Goal: Task Accomplishment & Management: Complete application form

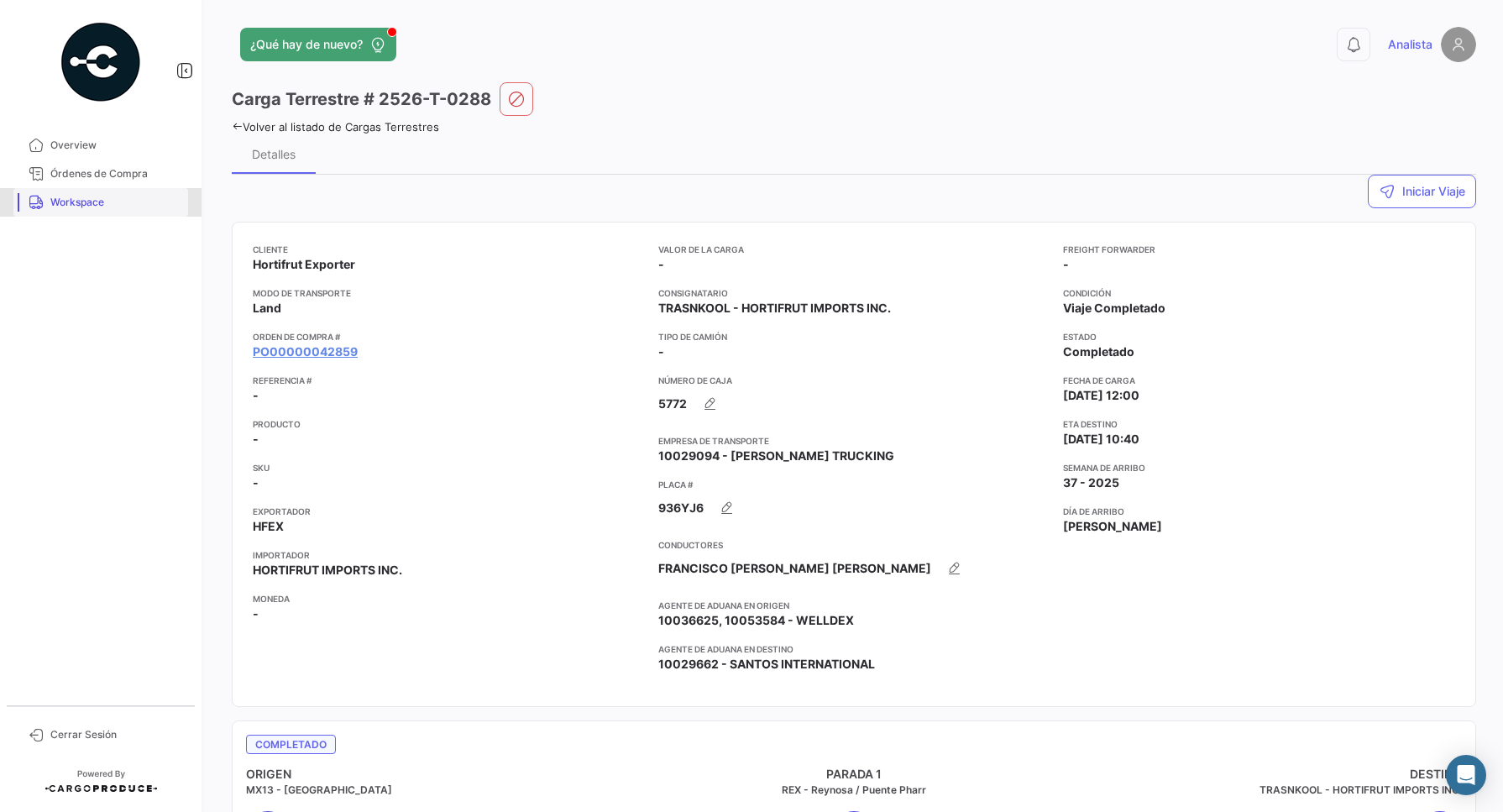
click at [85, 197] on span "Workspace" at bounding box center [116, 202] width 131 height 15
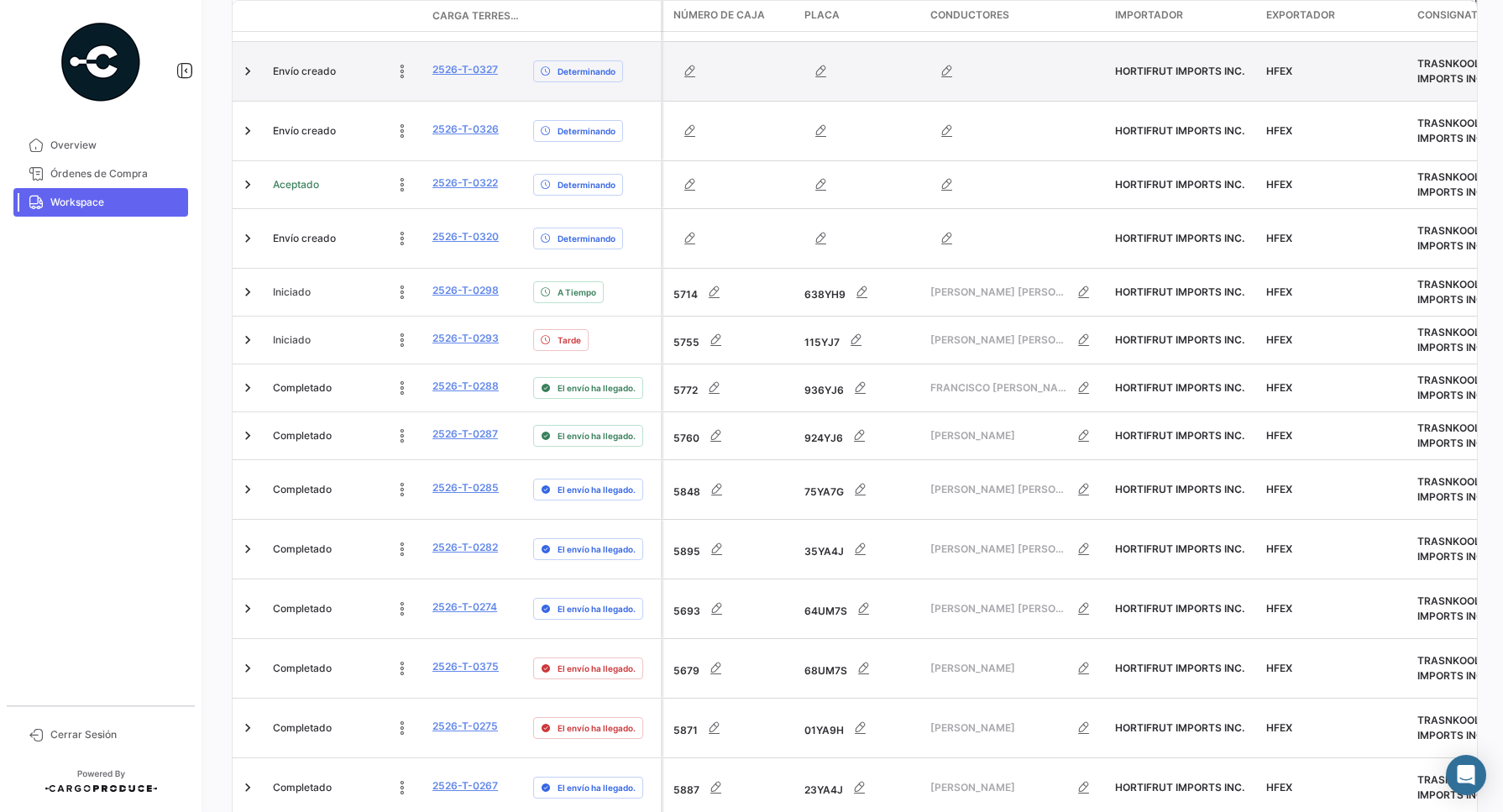
scroll to position [630, 0]
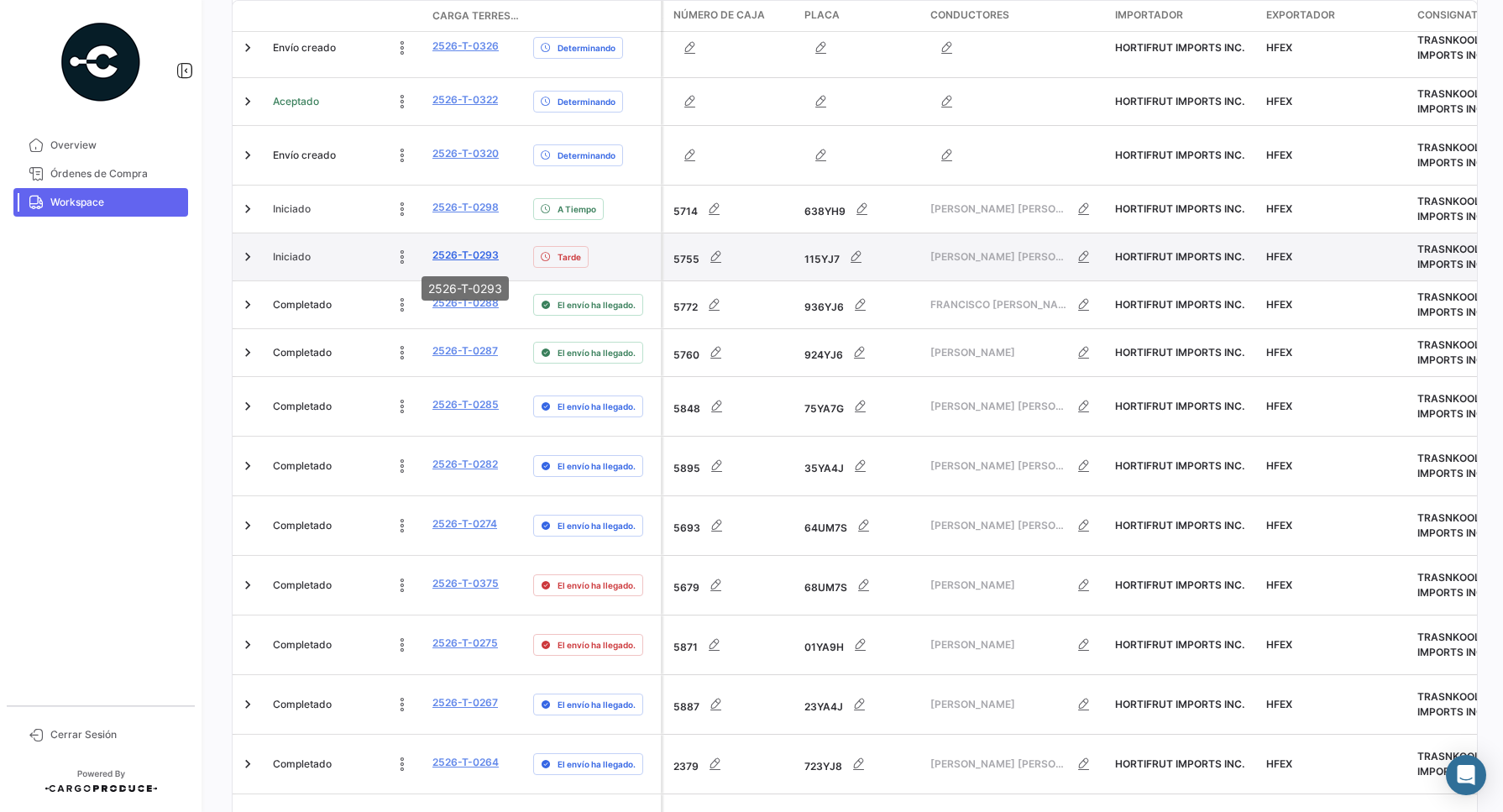
click at [469, 253] on link "2526-T-0293" at bounding box center [466, 255] width 67 height 15
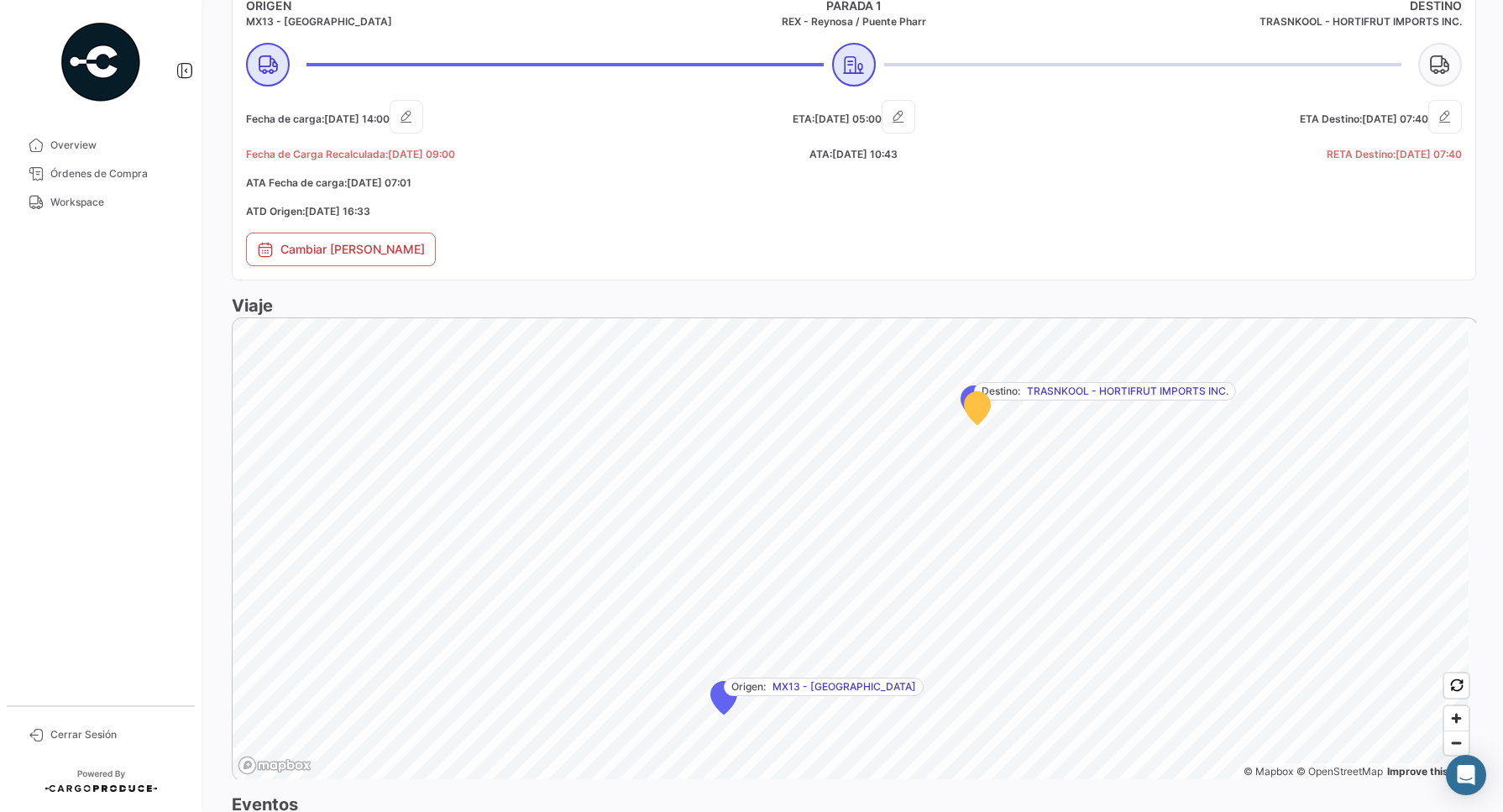
scroll to position [1101, 0]
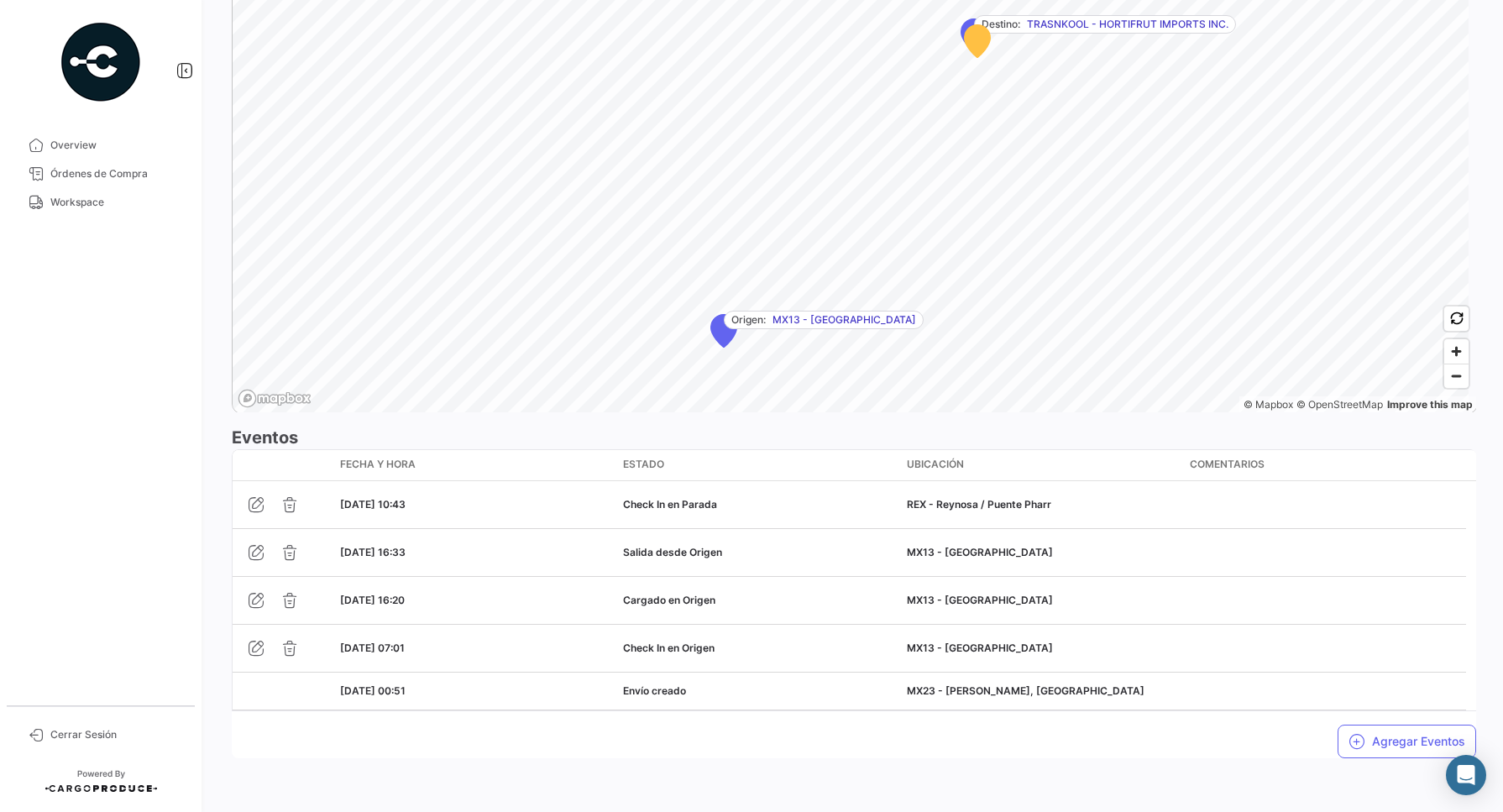
click at [164, 393] on mat-nav-list "Overview Órdenes de Compra Workspace" at bounding box center [100, 412] width 201 height 575
click at [1403, 747] on button "Agregar Eventos" at bounding box center [1407, 741] width 138 height 33
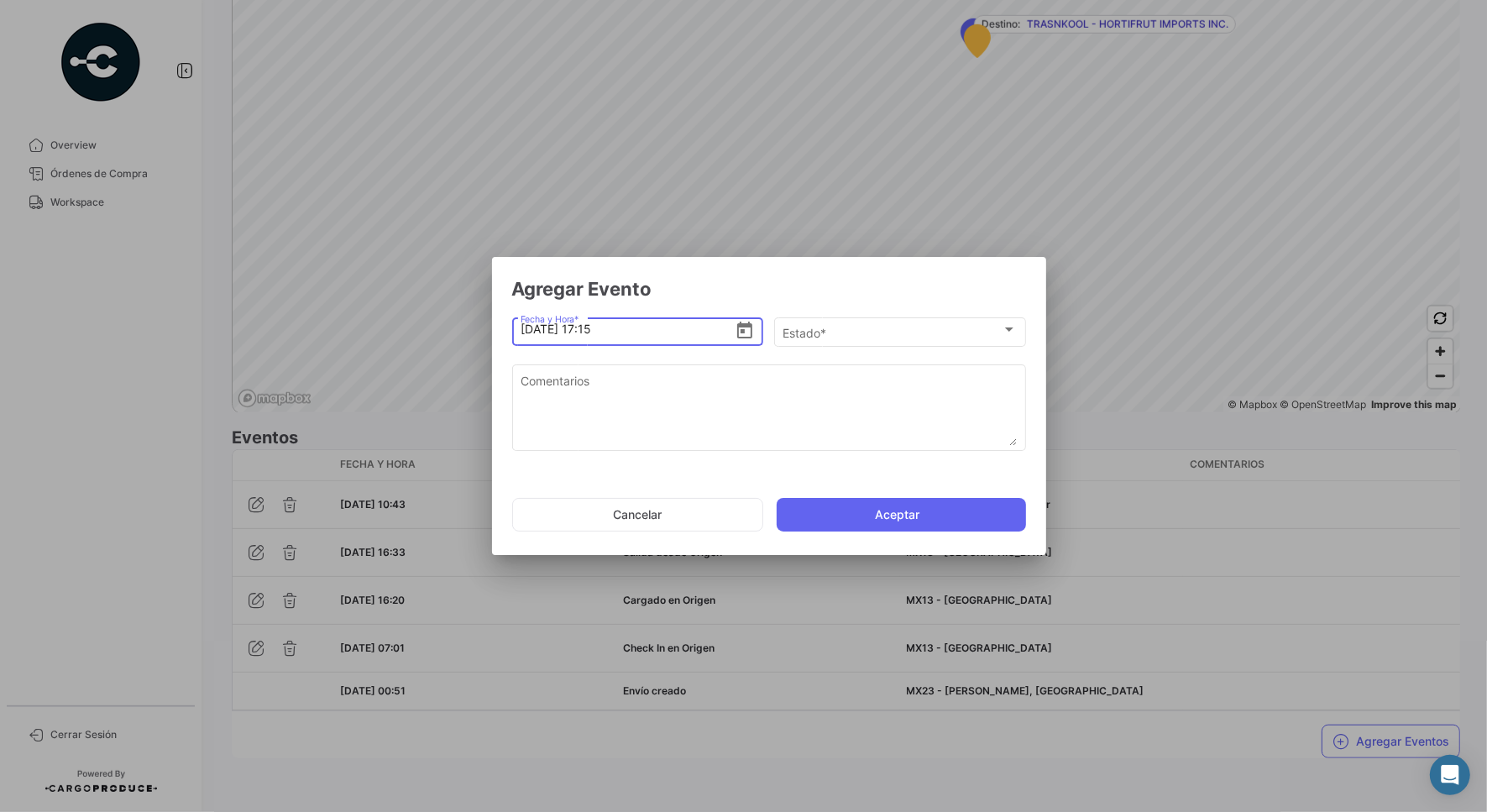
click at [586, 333] on input "[DATE] 17:15" at bounding box center [628, 330] width 214 height 59
type input "[DATE] 11:15"
click at [600, 332] on input "[DATE] 11:15" at bounding box center [628, 330] width 214 height 59
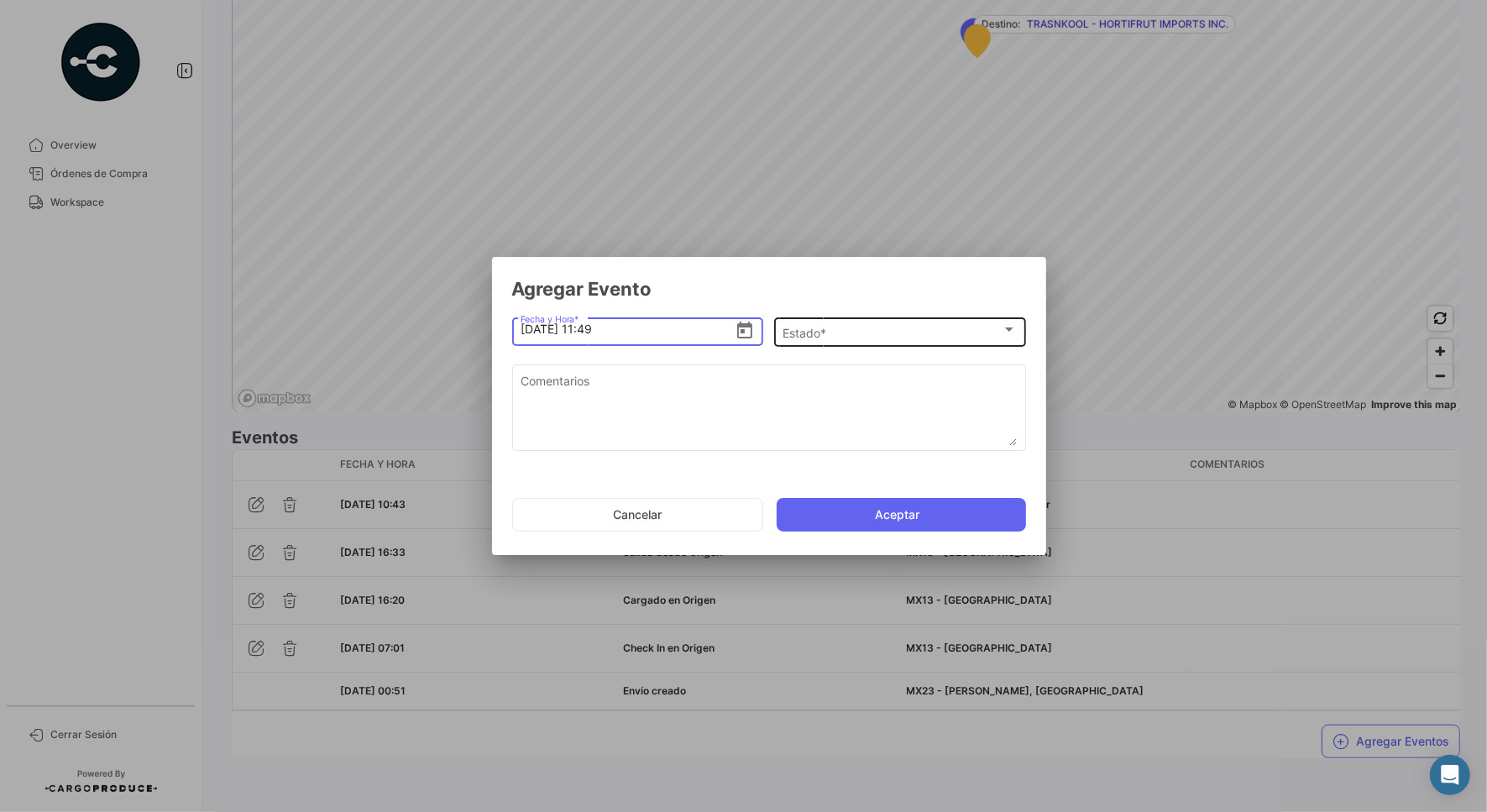
type input "[DATE] 11:49"
click at [838, 326] on div "Estado *" at bounding box center [892, 332] width 219 height 15
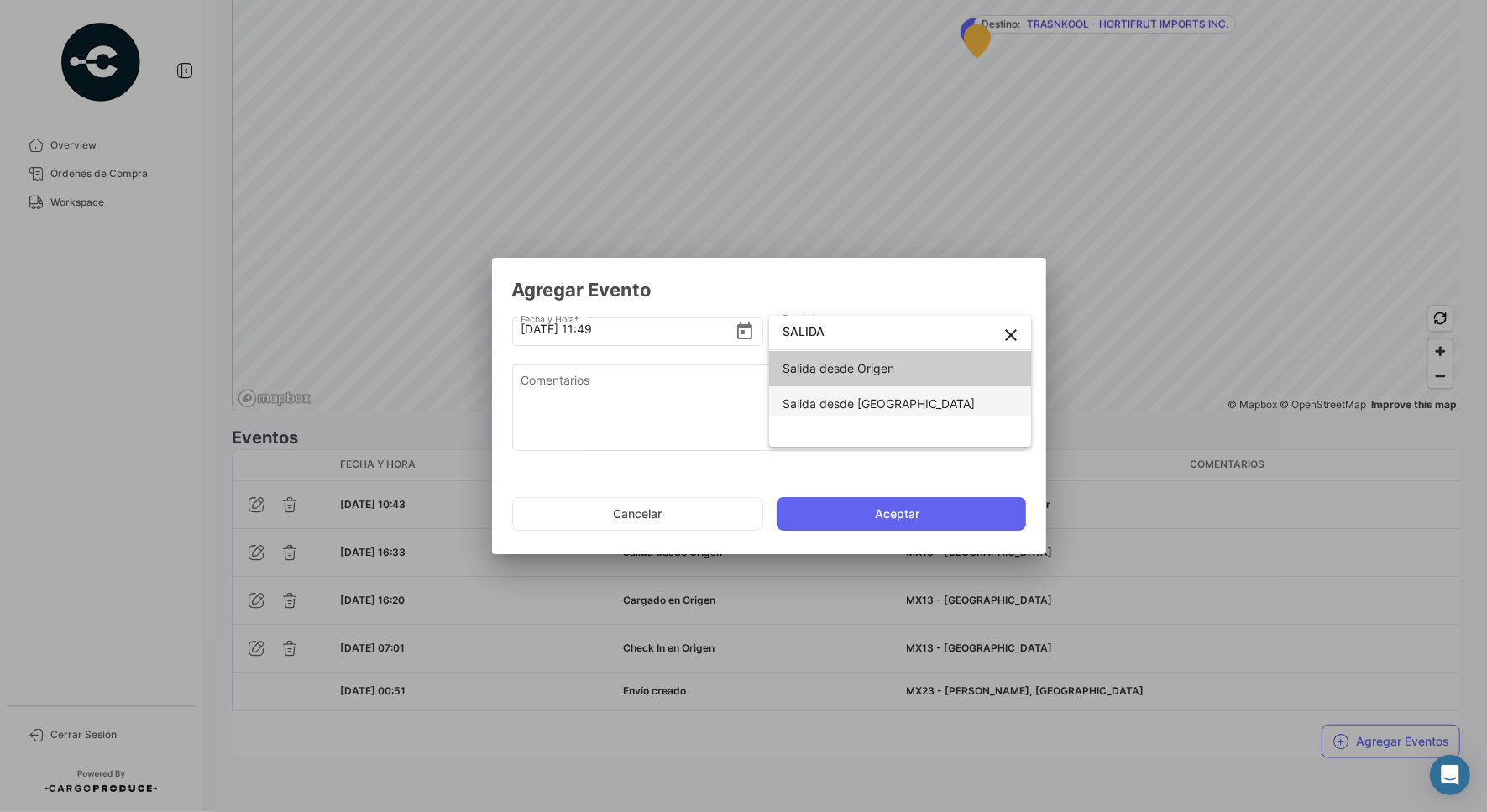
type input "SALIDA"
click at [861, 405] on span "Salida desde [GEOGRAPHIC_DATA]" at bounding box center [879, 403] width 192 height 15
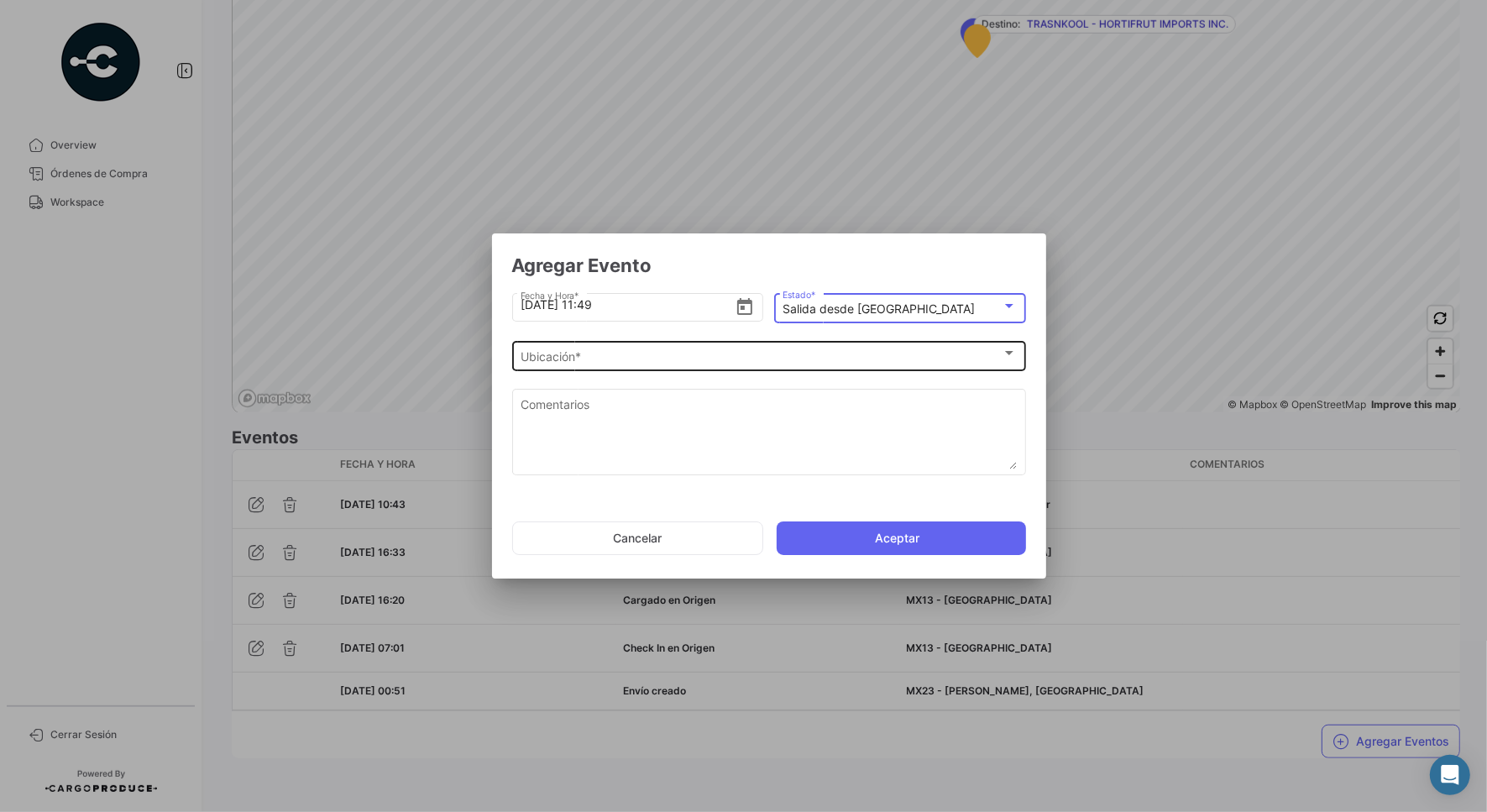
click at [606, 355] on div "Ubicación *" at bounding box center [761, 357] width 482 height 15
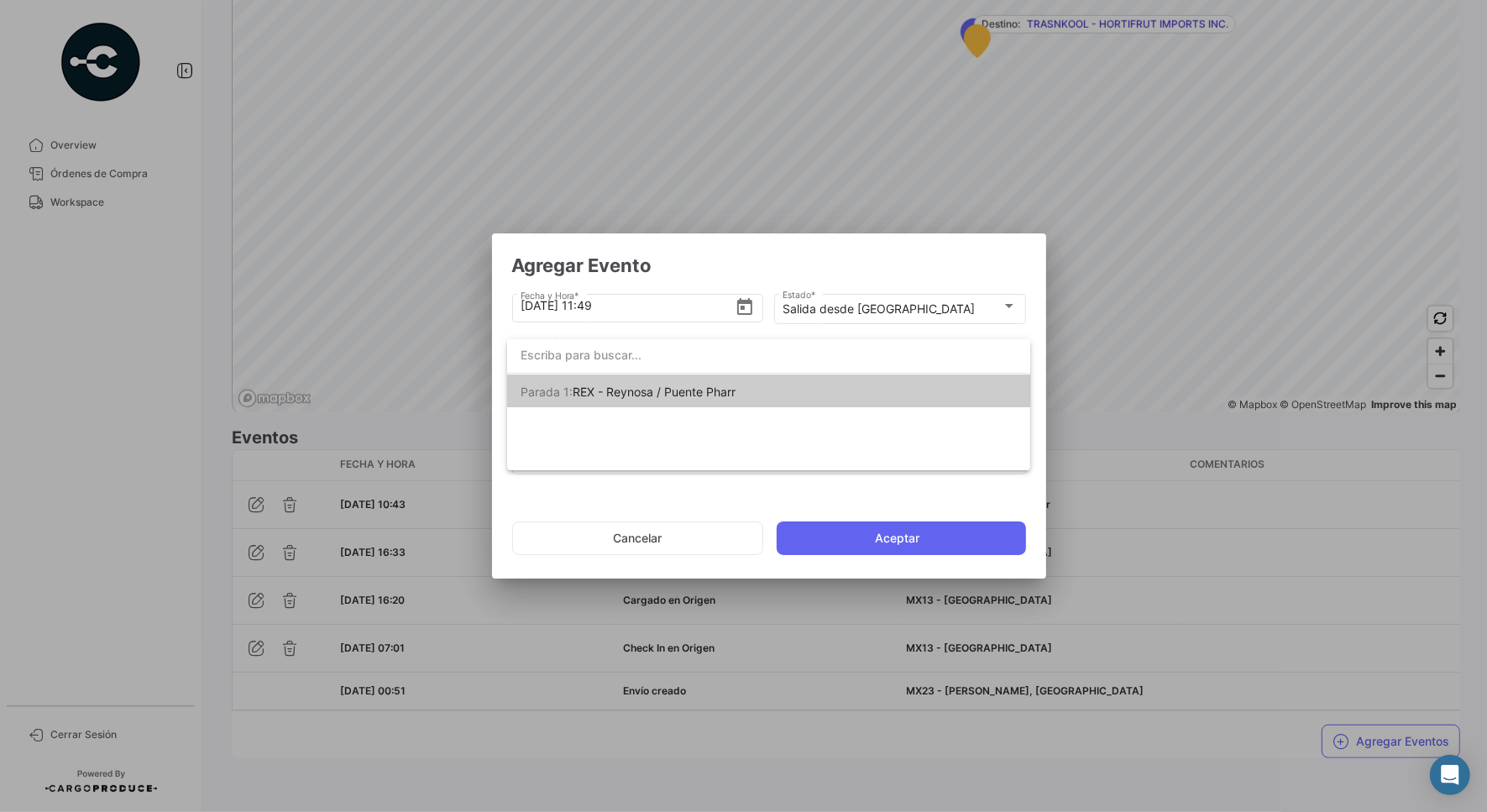
click at [617, 397] on span "REX - Reynosa / Puente Pharr" at bounding box center [654, 391] width 163 height 15
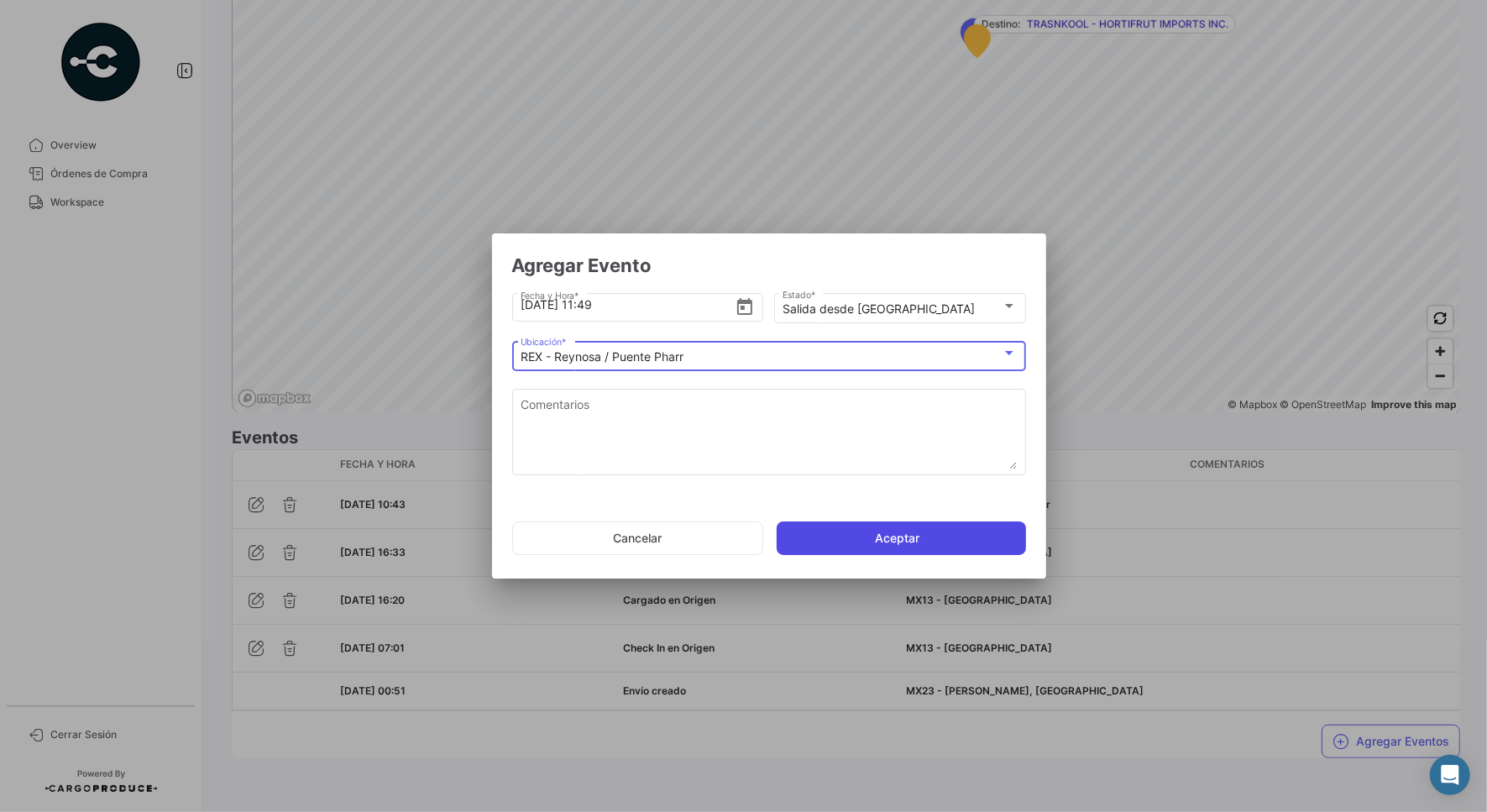
click at [948, 544] on button "Aceptar" at bounding box center [901, 538] width 249 height 33
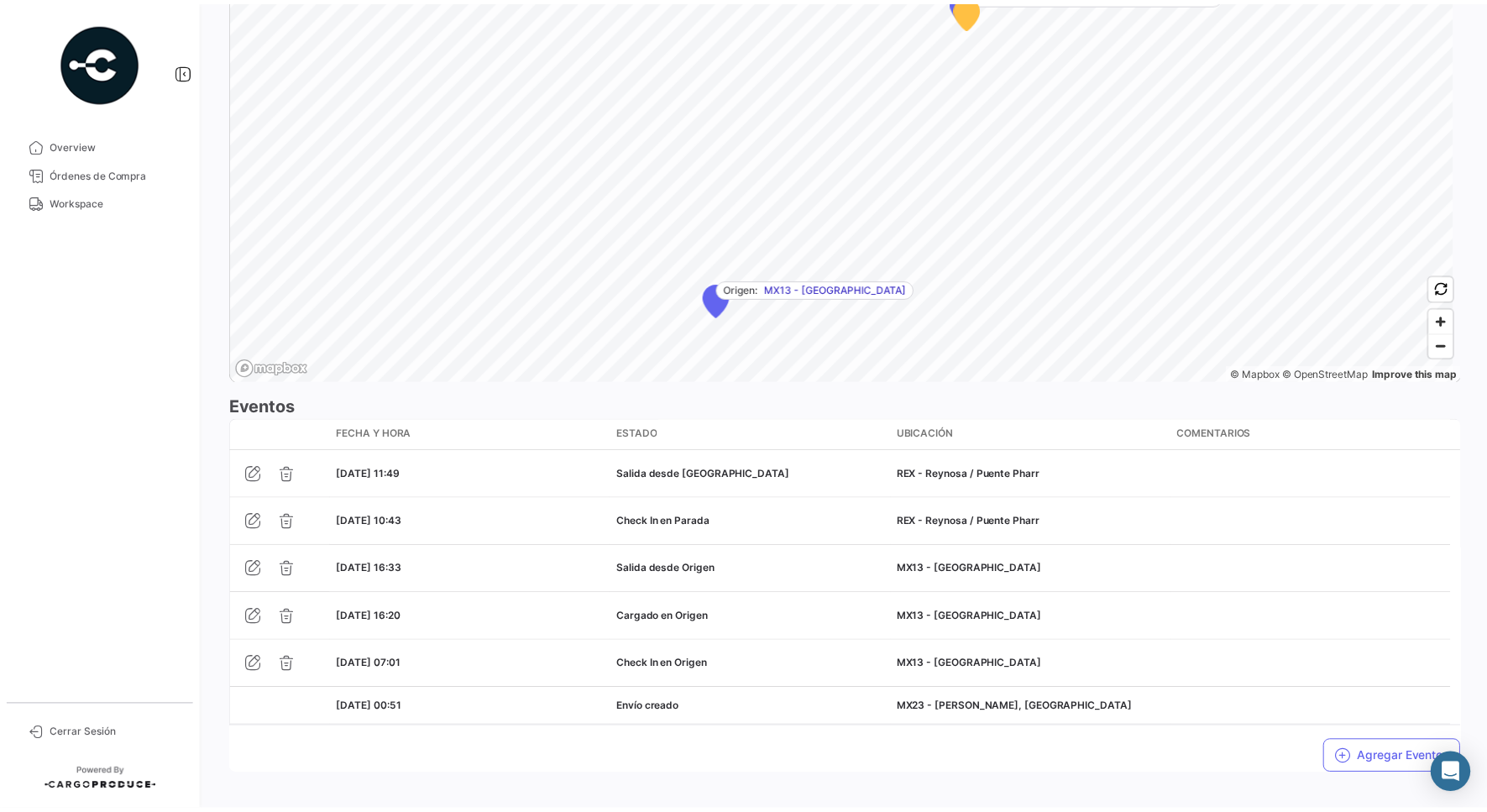
scroll to position [1150, 0]
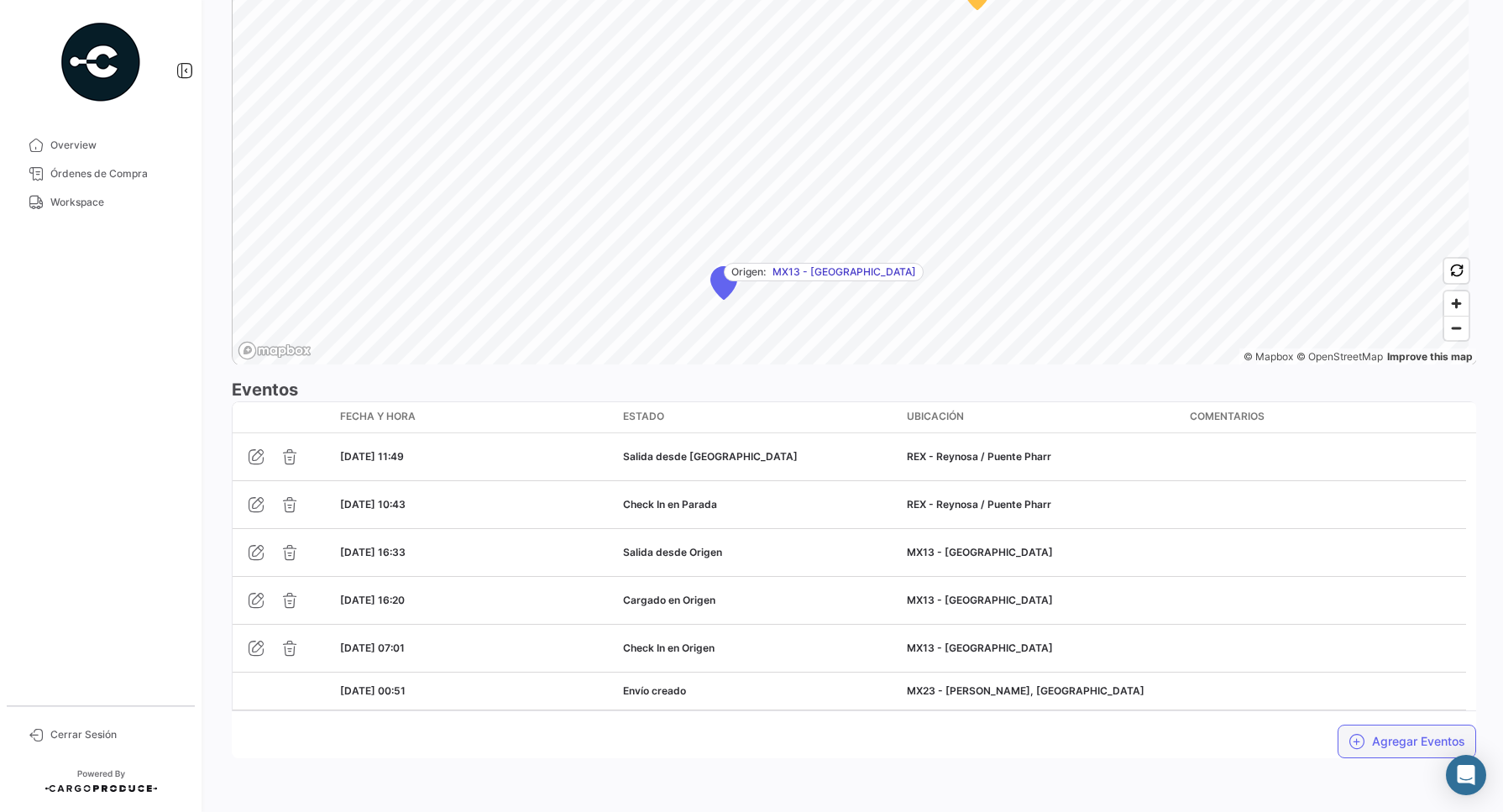
click at [1368, 750] on button "Agregar Eventos" at bounding box center [1407, 741] width 138 height 33
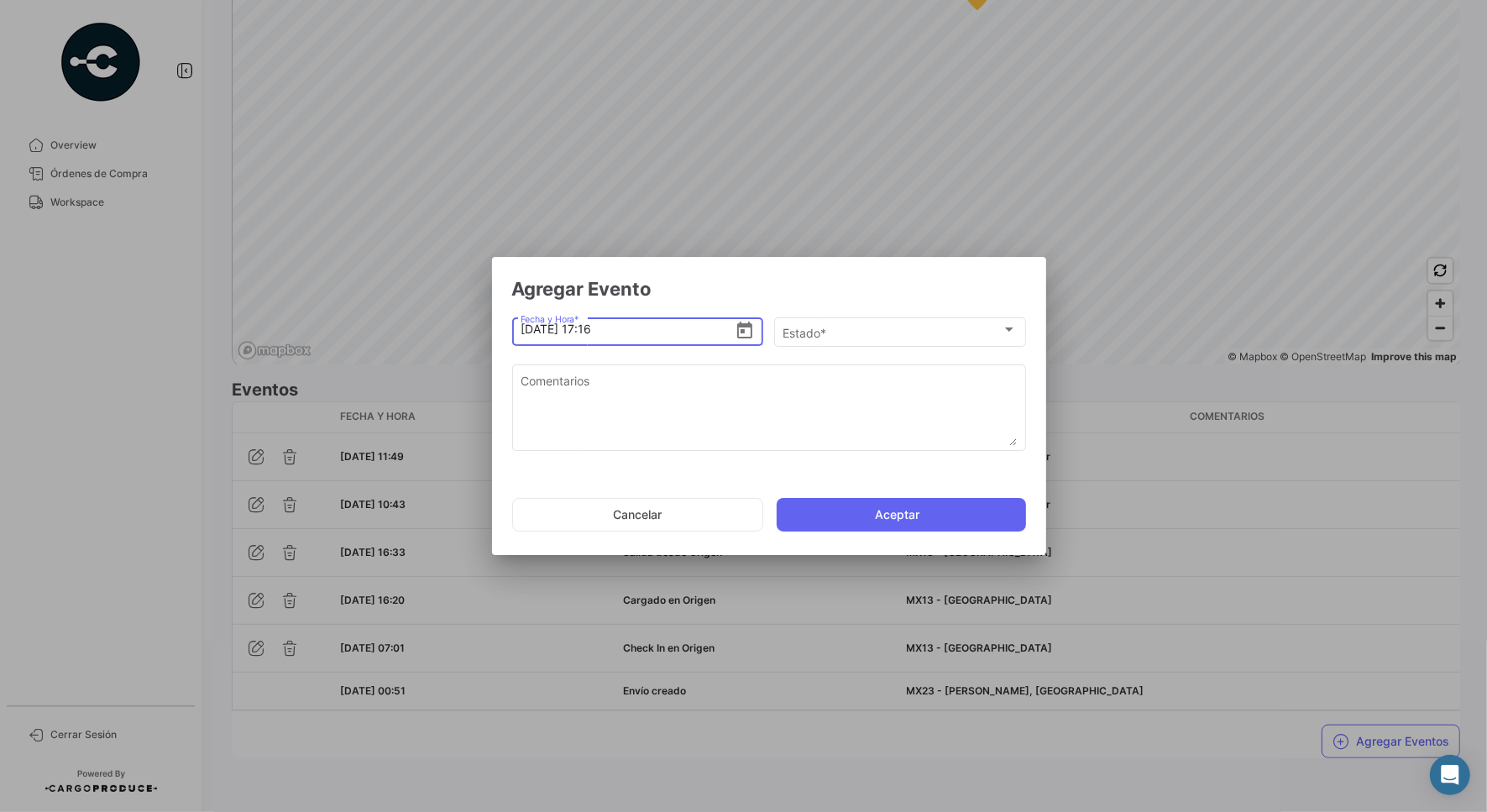
click at [588, 329] on input "[DATE] 17:16" at bounding box center [628, 330] width 214 height 59
click at [606, 330] on input "[DATE] 14:16" at bounding box center [628, 330] width 214 height 59
type input "[DATE] 14:59"
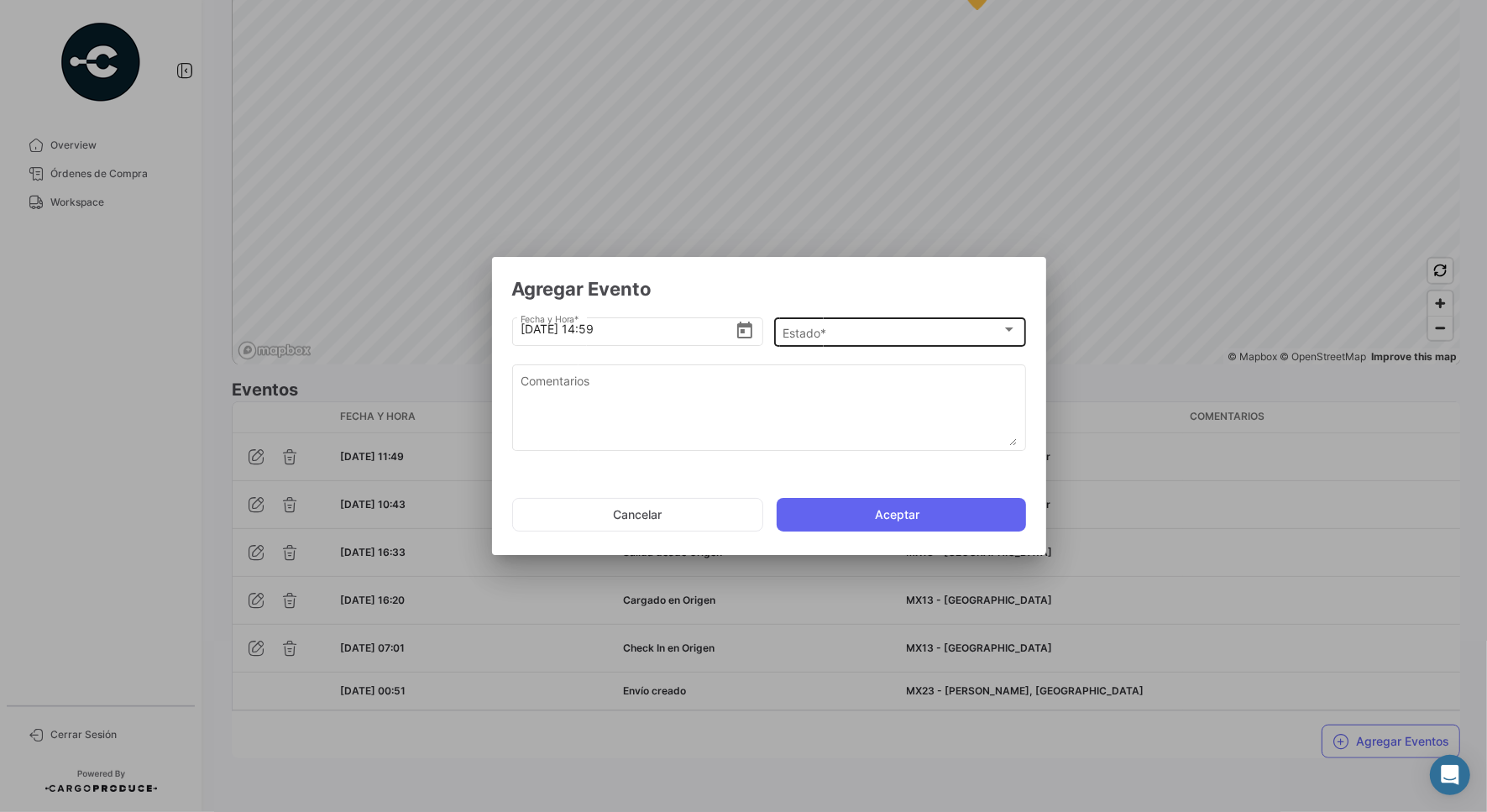
click at [896, 322] on div "Estado * Estado *" at bounding box center [899, 330] width 234 height 32
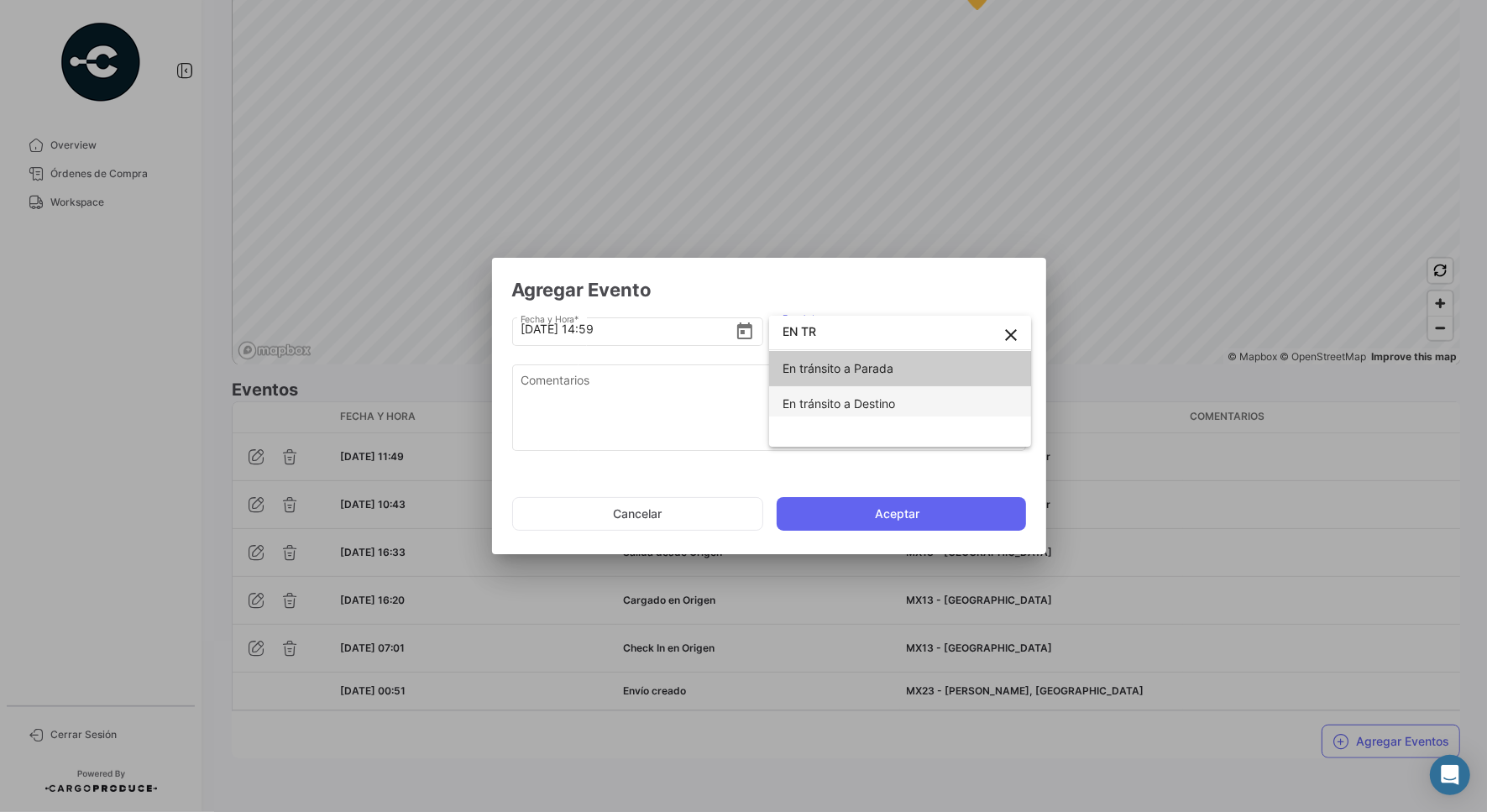
type input "EN TR"
click at [840, 409] on span "En tránsito a Destino" at bounding box center [839, 403] width 113 height 15
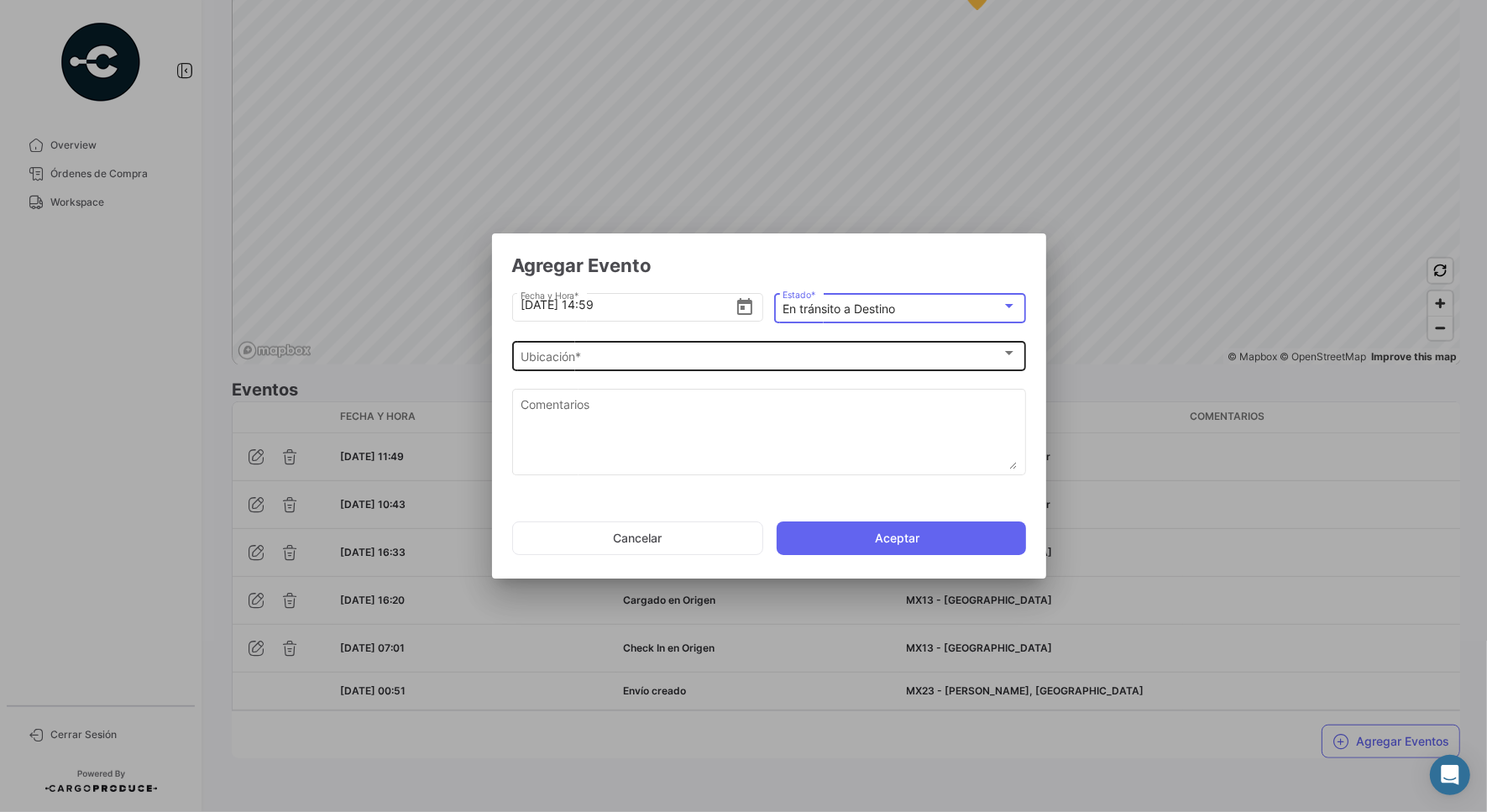
click at [687, 355] on div "Ubicación *" at bounding box center [761, 357] width 482 height 15
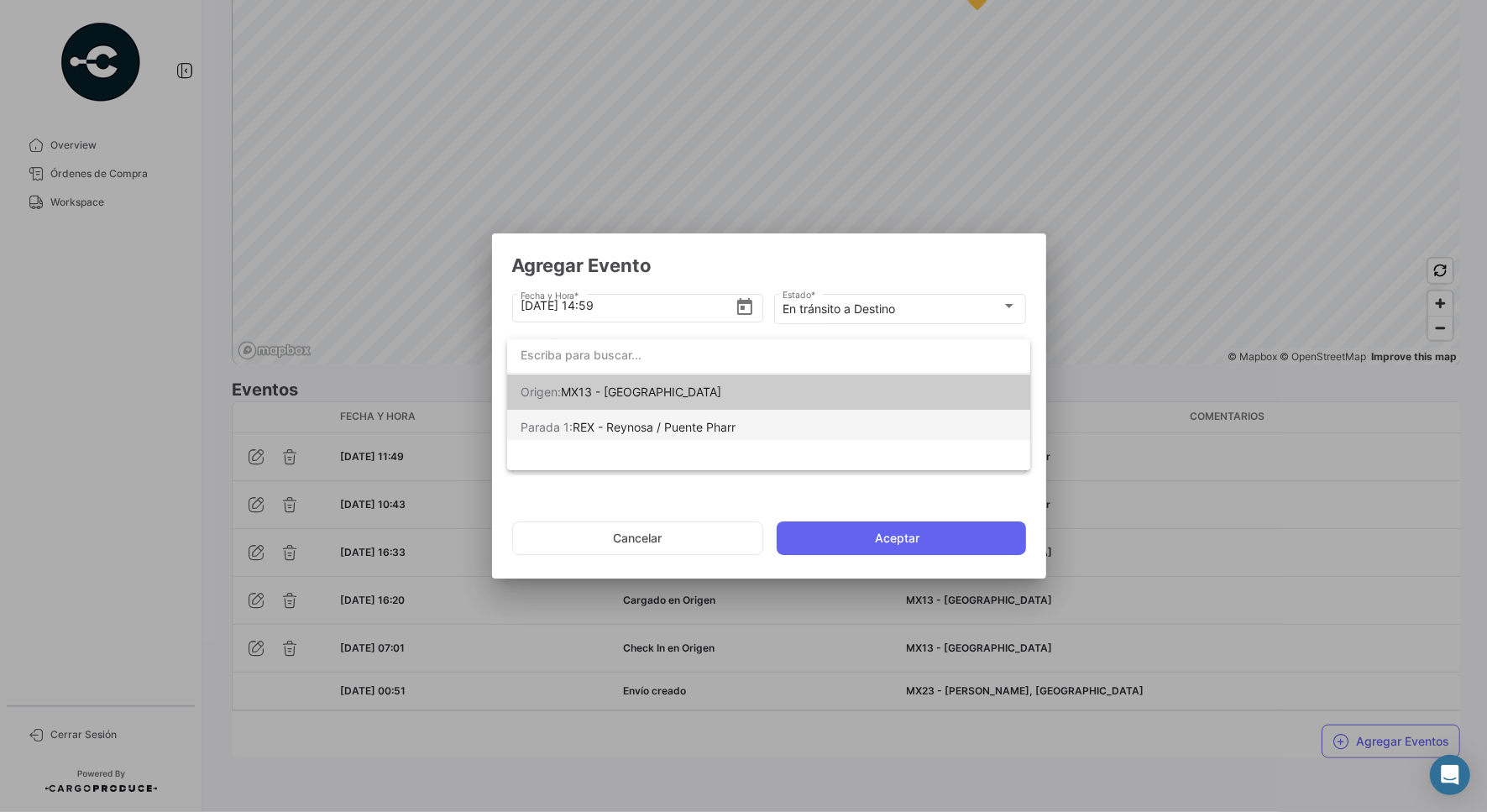
click at [656, 425] on span "REX - Reynosa / Puente Pharr" at bounding box center [654, 427] width 163 height 15
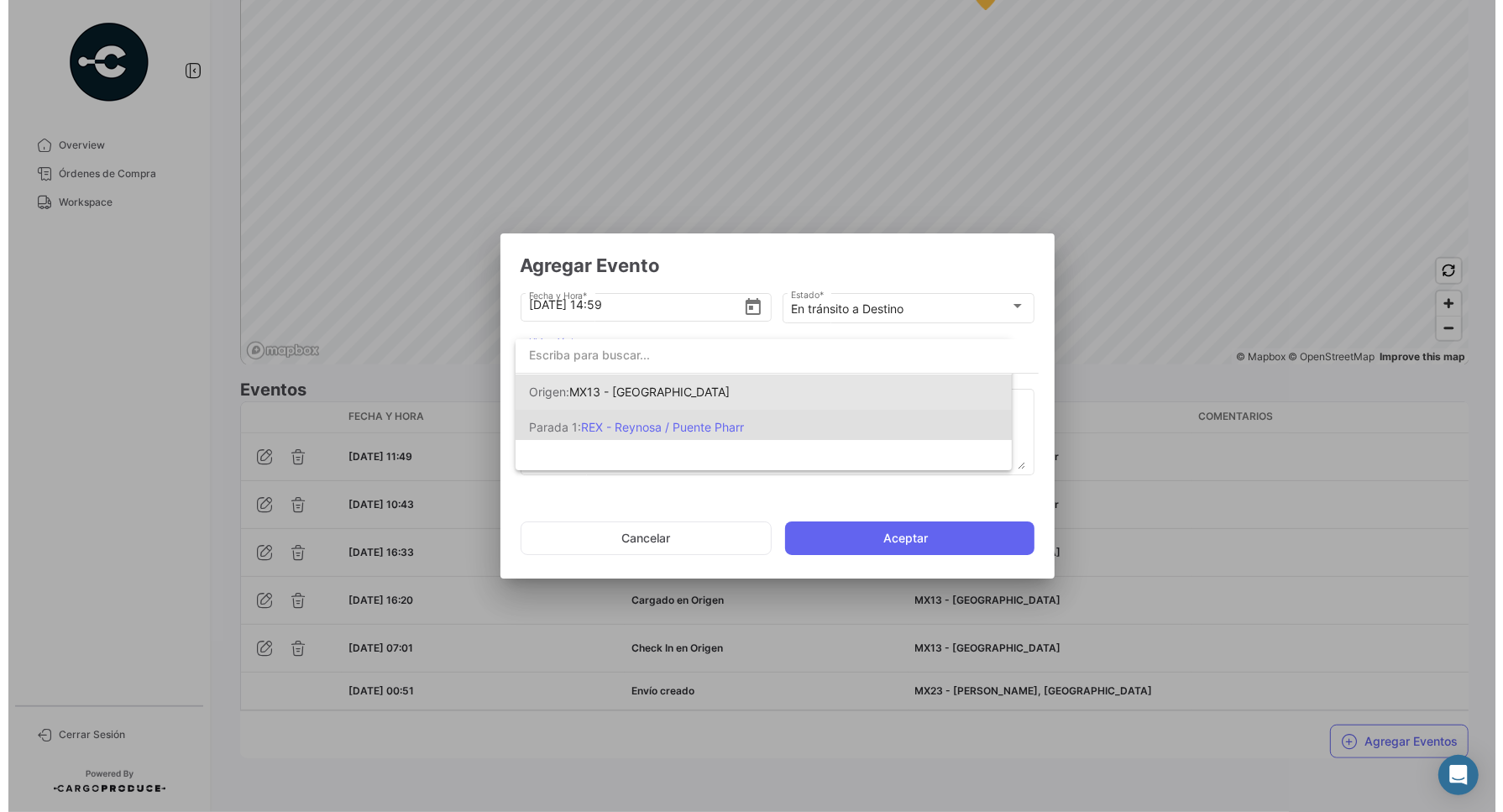
scroll to position [0, 0]
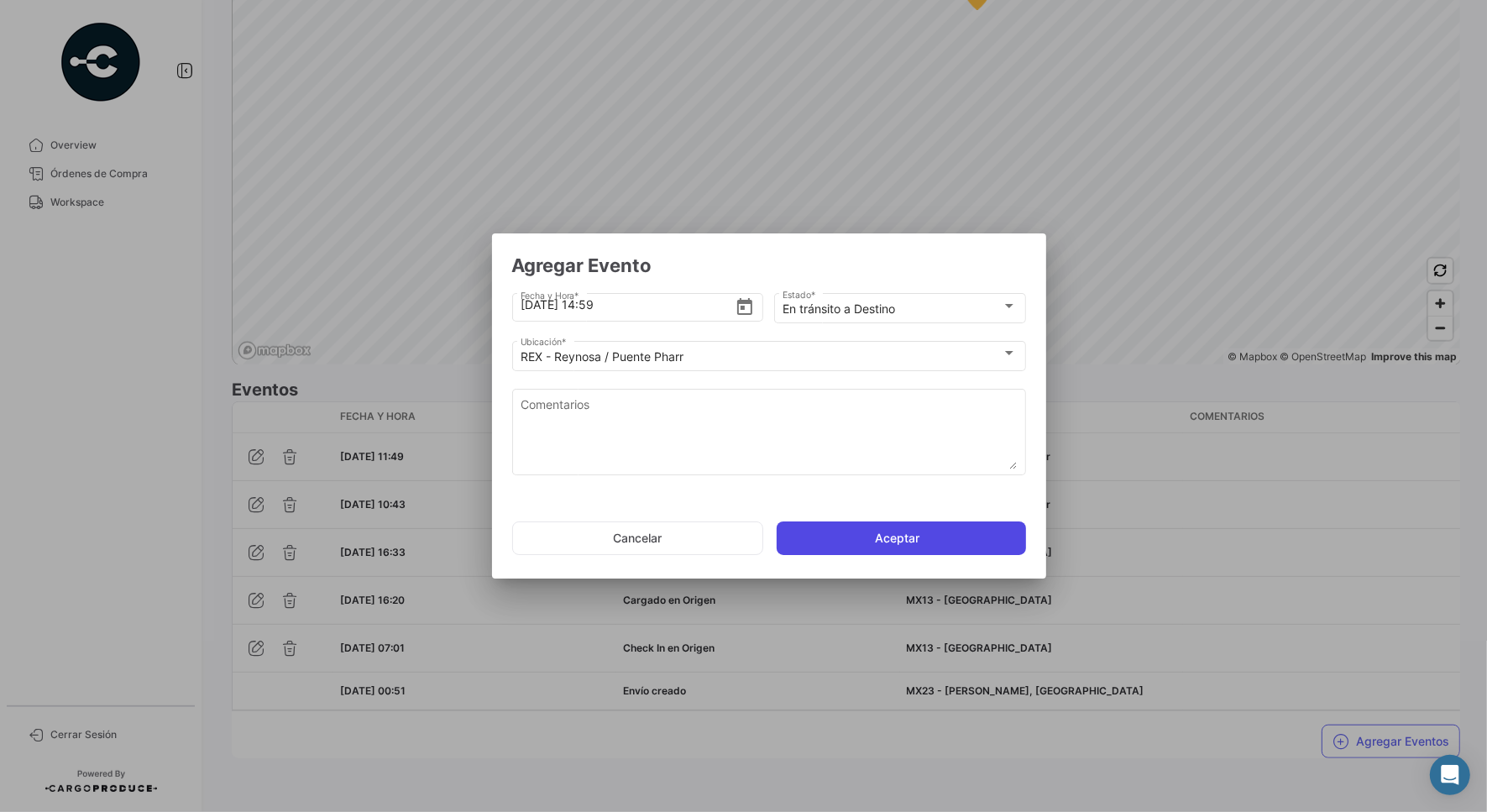
click at [970, 535] on button "Aceptar" at bounding box center [901, 538] width 249 height 33
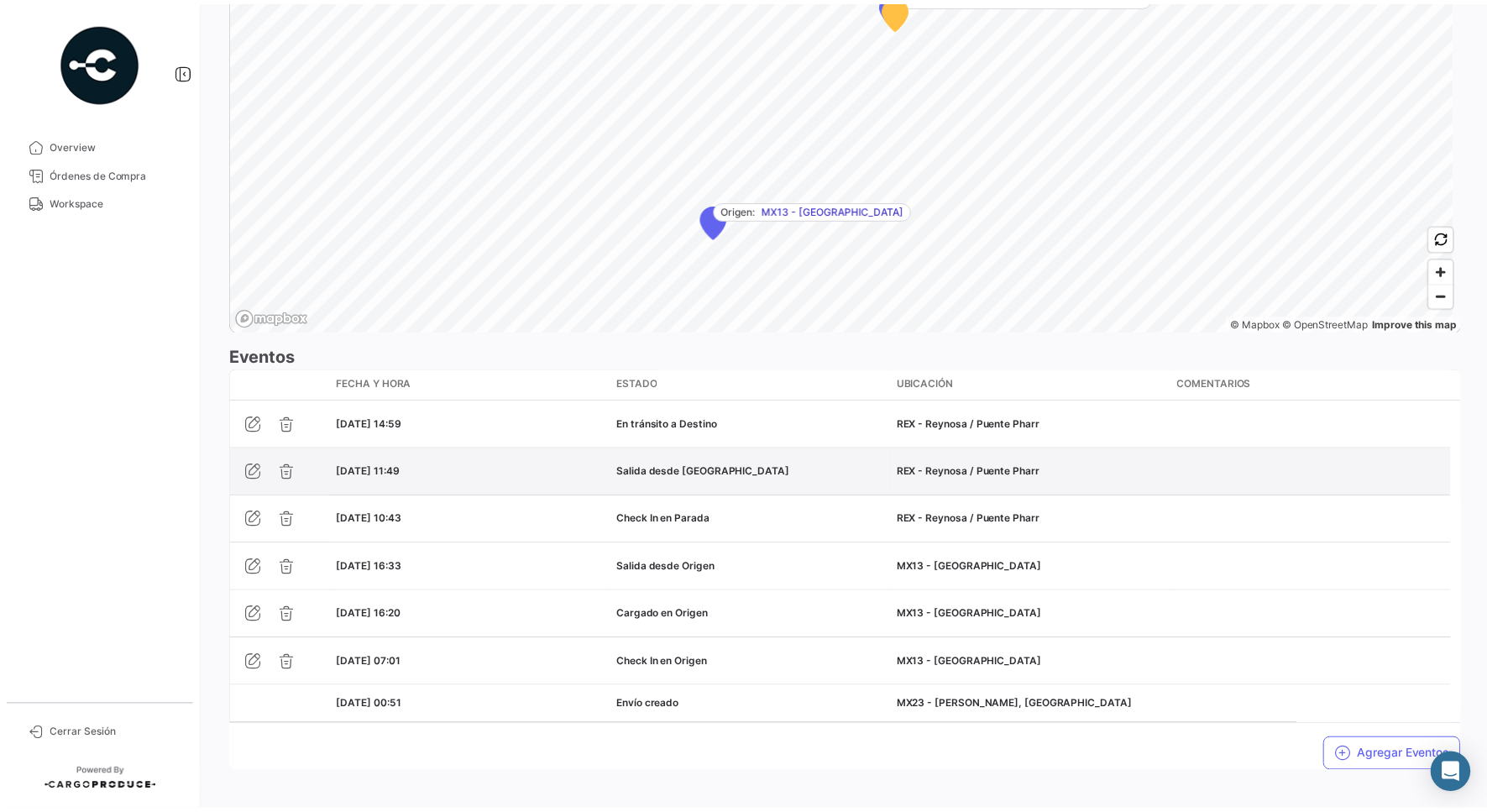
scroll to position [1198, 0]
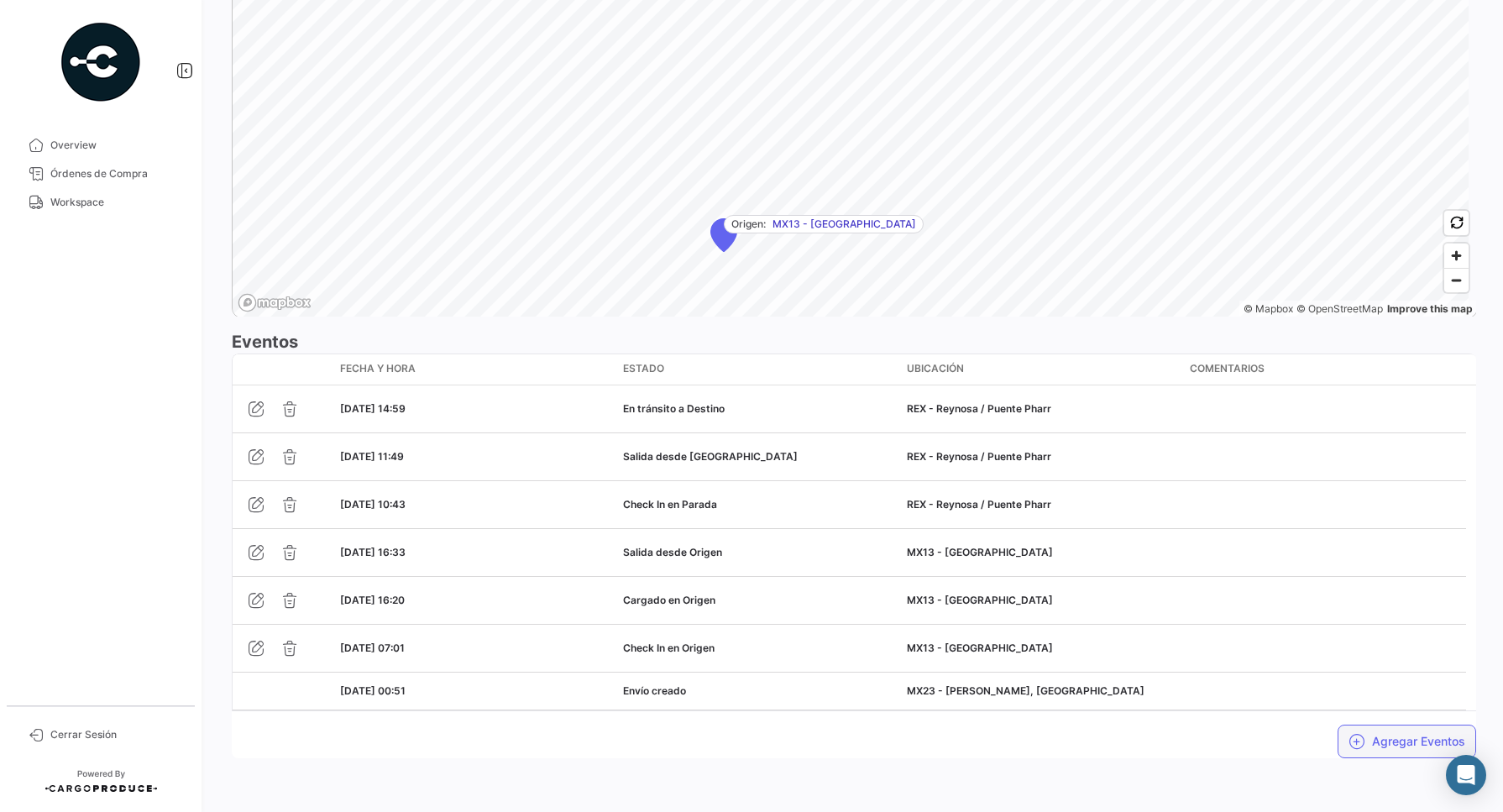
click at [1417, 744] on button "Agregar Eventos" at bounding box center [1407, 741] width 138 height 33
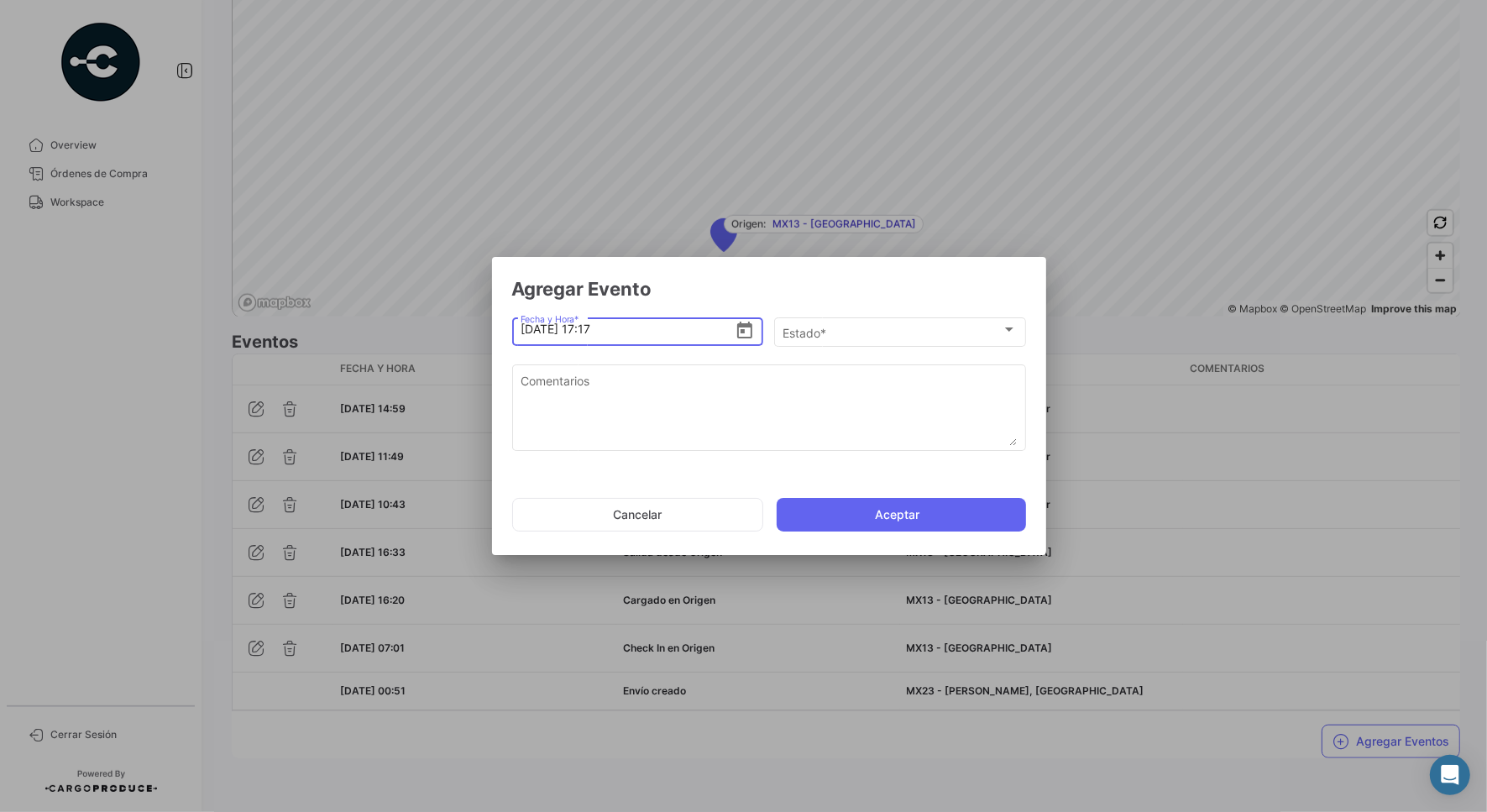
click at [590, 322] on input "[DATE] 17:17" at bounding box center [628, 330] width 214 height 59
click at [598, 335] on input "[DATE] 15:17" at bounding box center [628, 330] width 214 height 59
click at [609, 329] on input "[DATE] 15:17" at bounding box center [628, 330] width 214 height 59
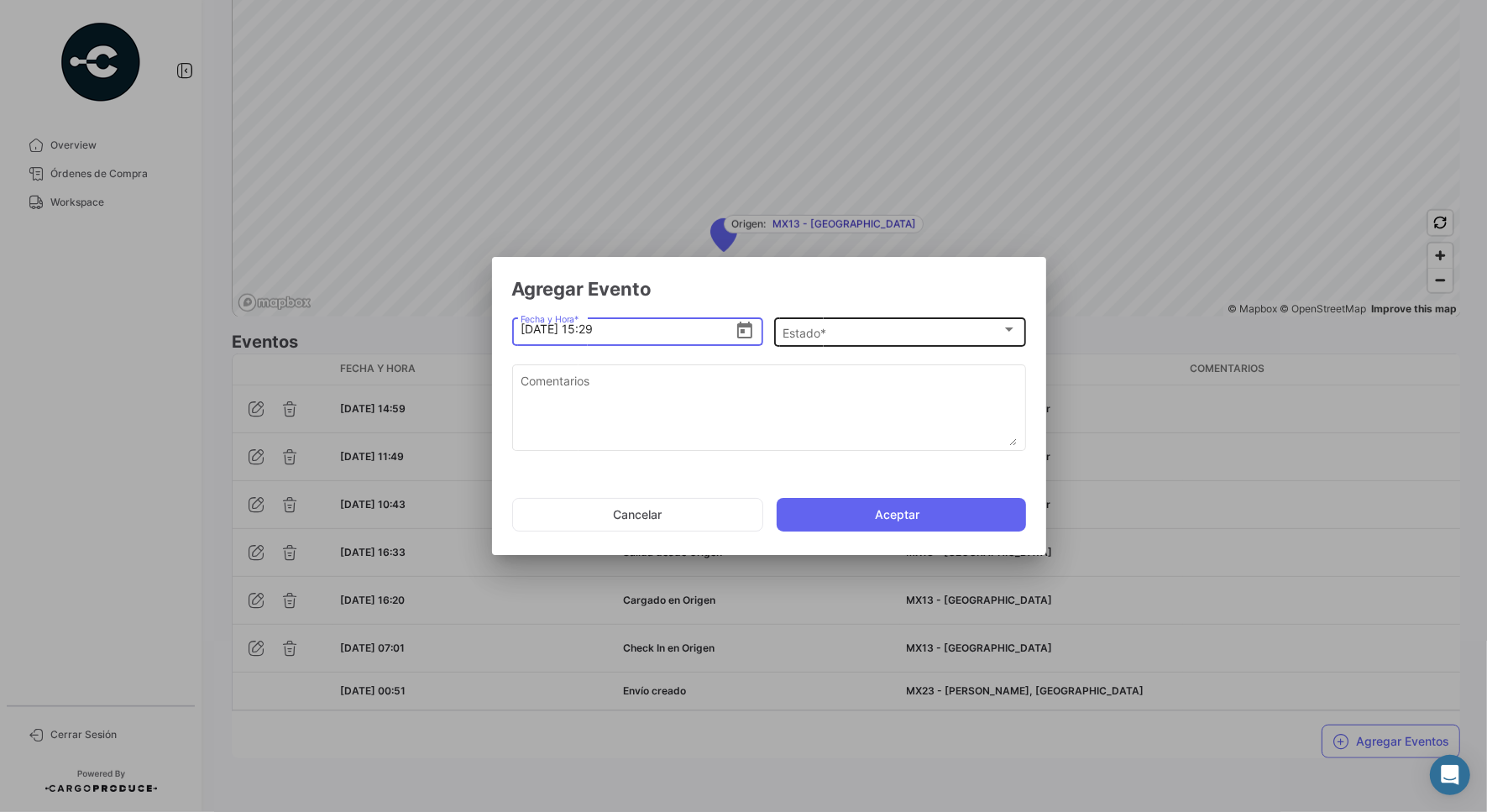
type input "[DATE] 15:29"
click at [844, 328] on div "Estado *" at bounding box center [892, 332] width 219 height 15
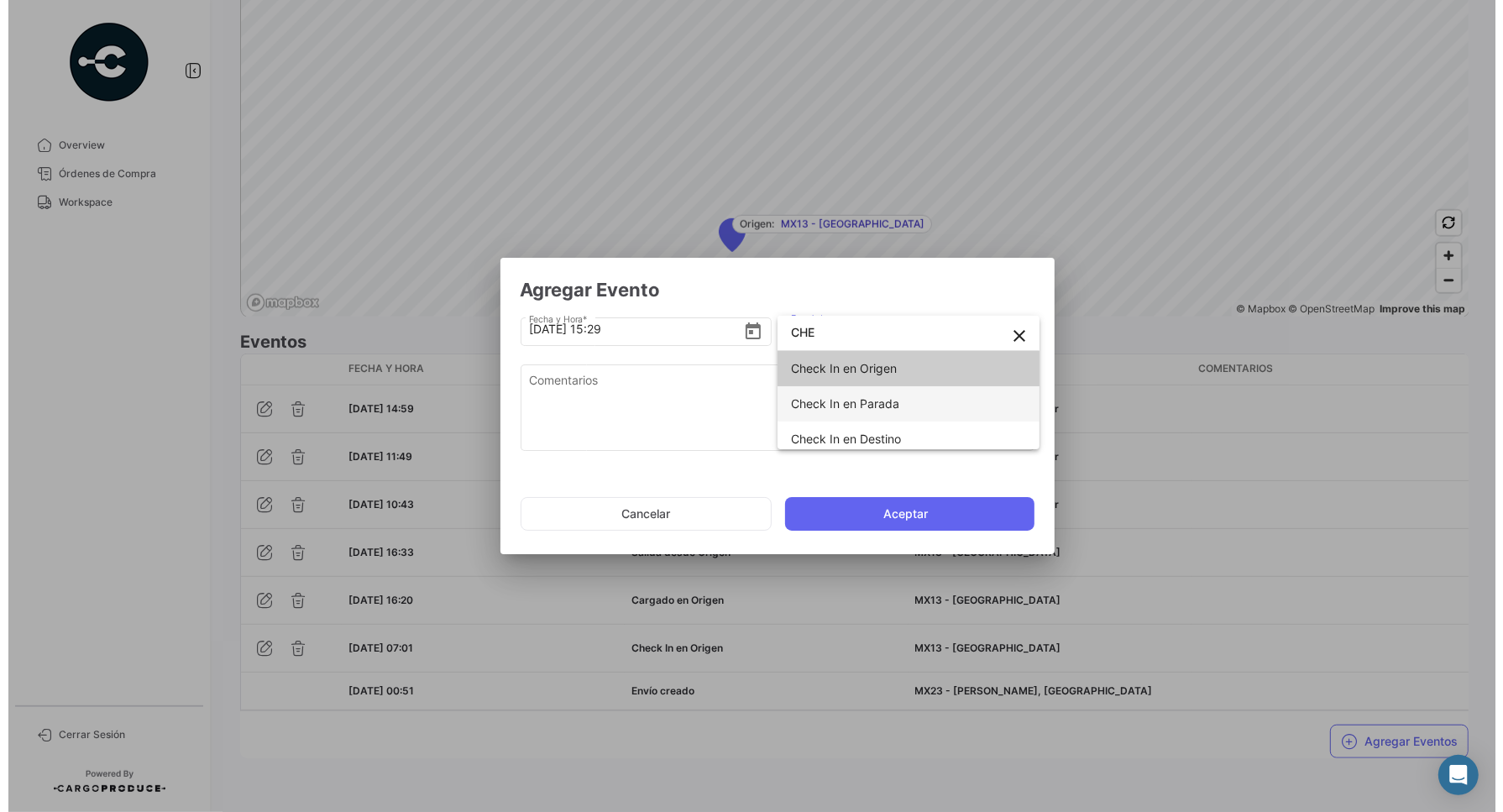
scroll to position [7, 0]
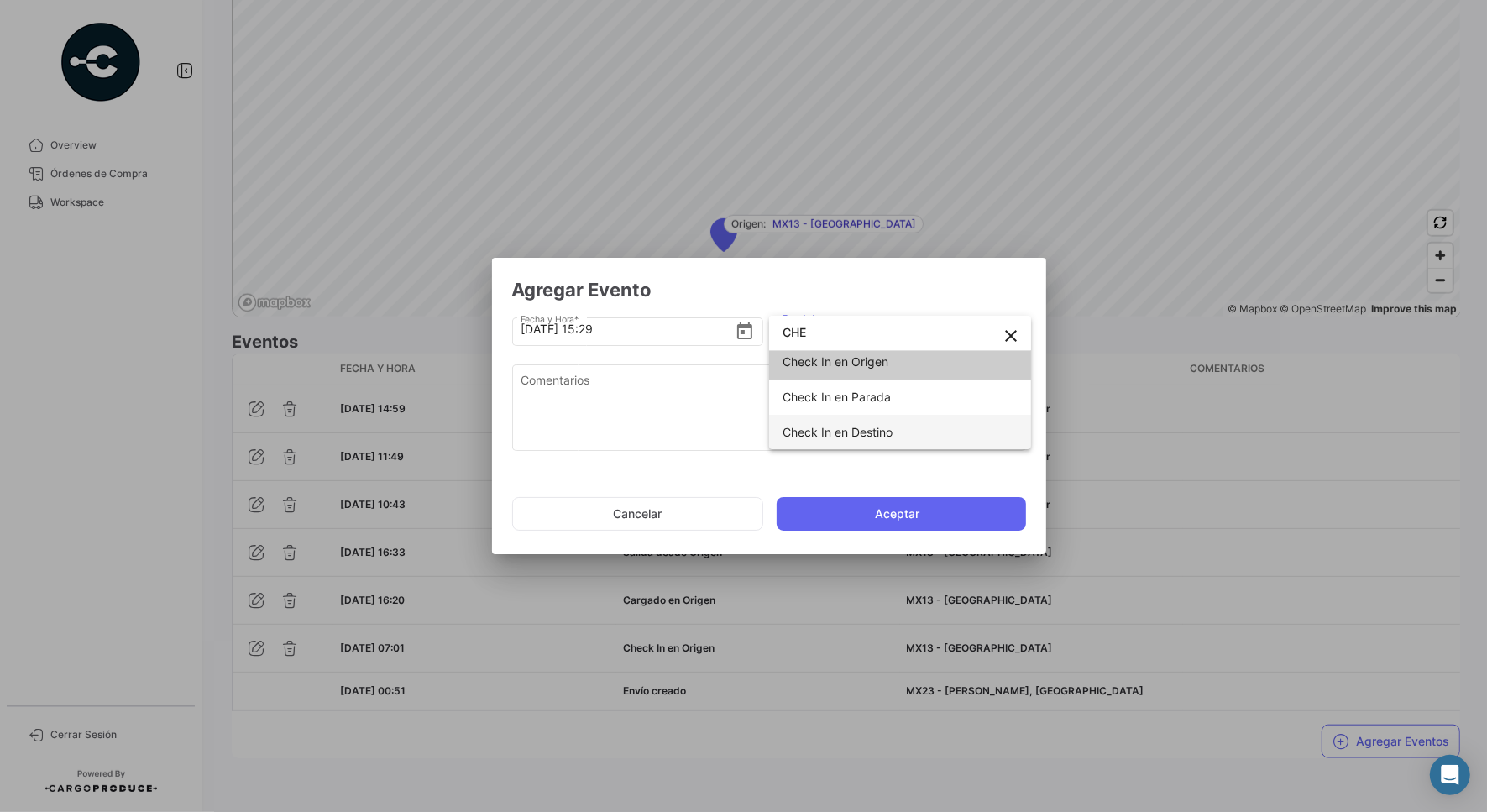
type input "CHE"
click at [846, 429] on span "Check In en Destino" at bounding box center [838, 431] width 110 height 15
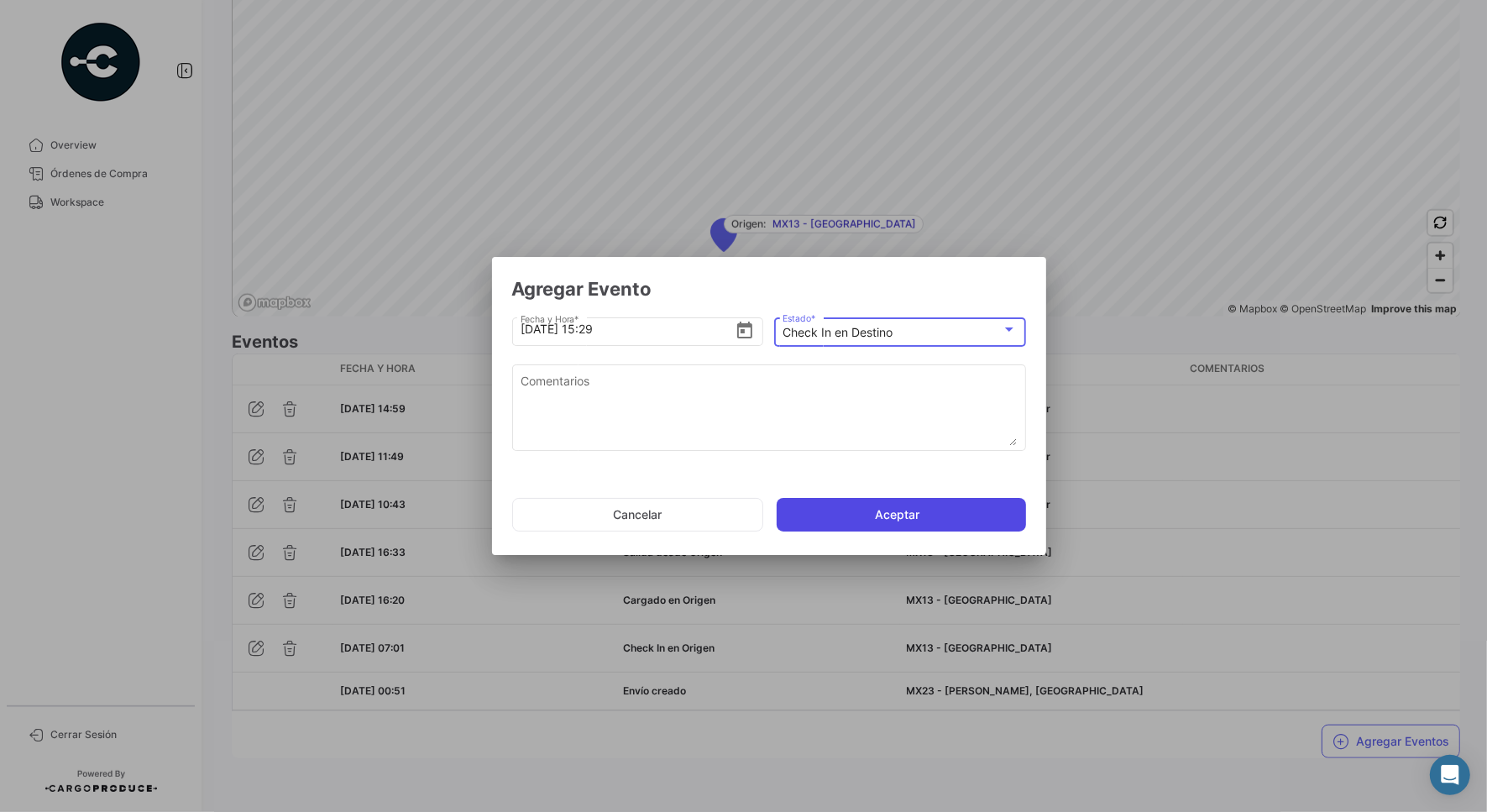
click at [859, 517] on button "Aceptar" at bounding box center [901, 515] width 249 height 33
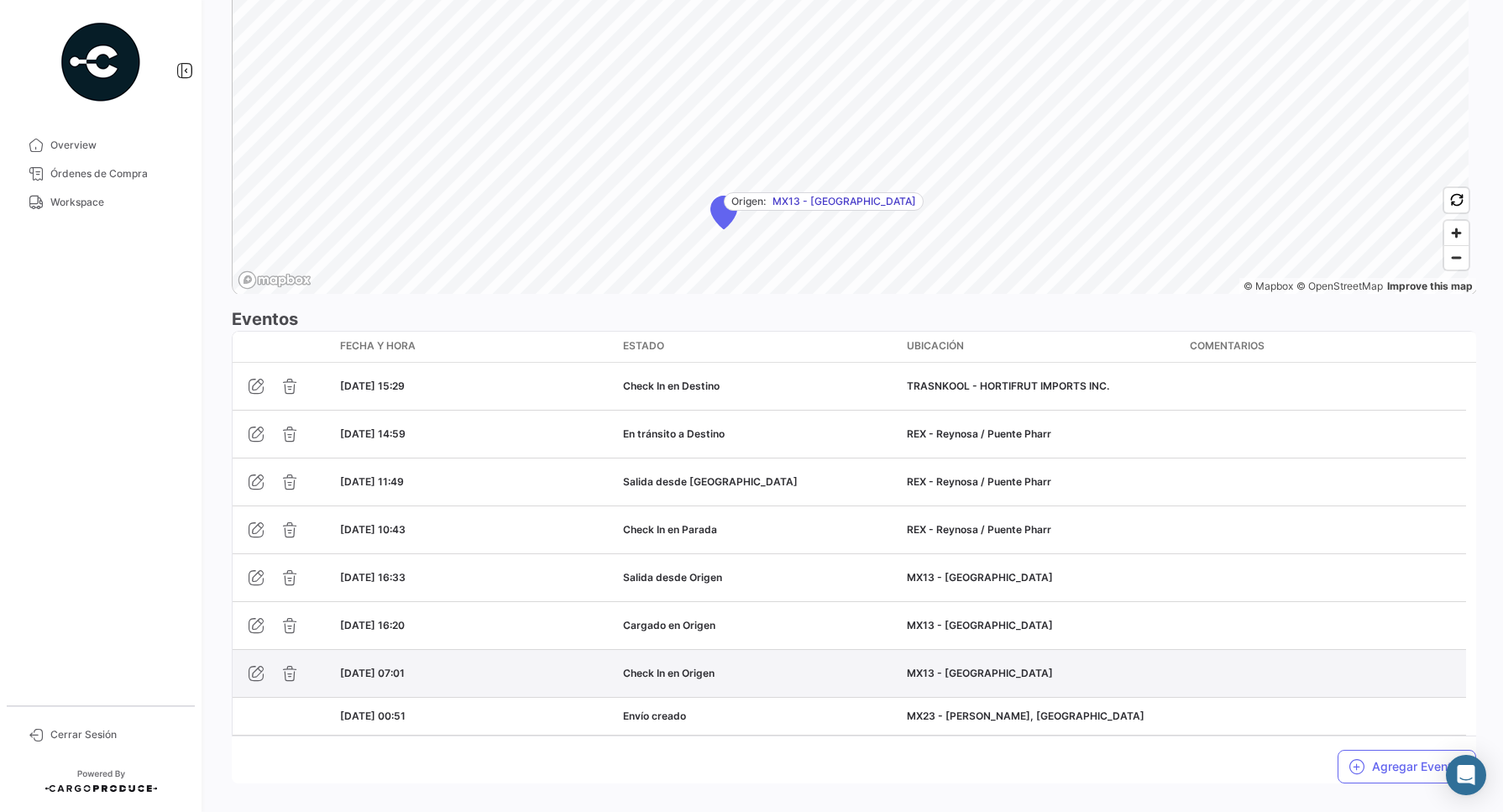
scroll to position [1246, 0]
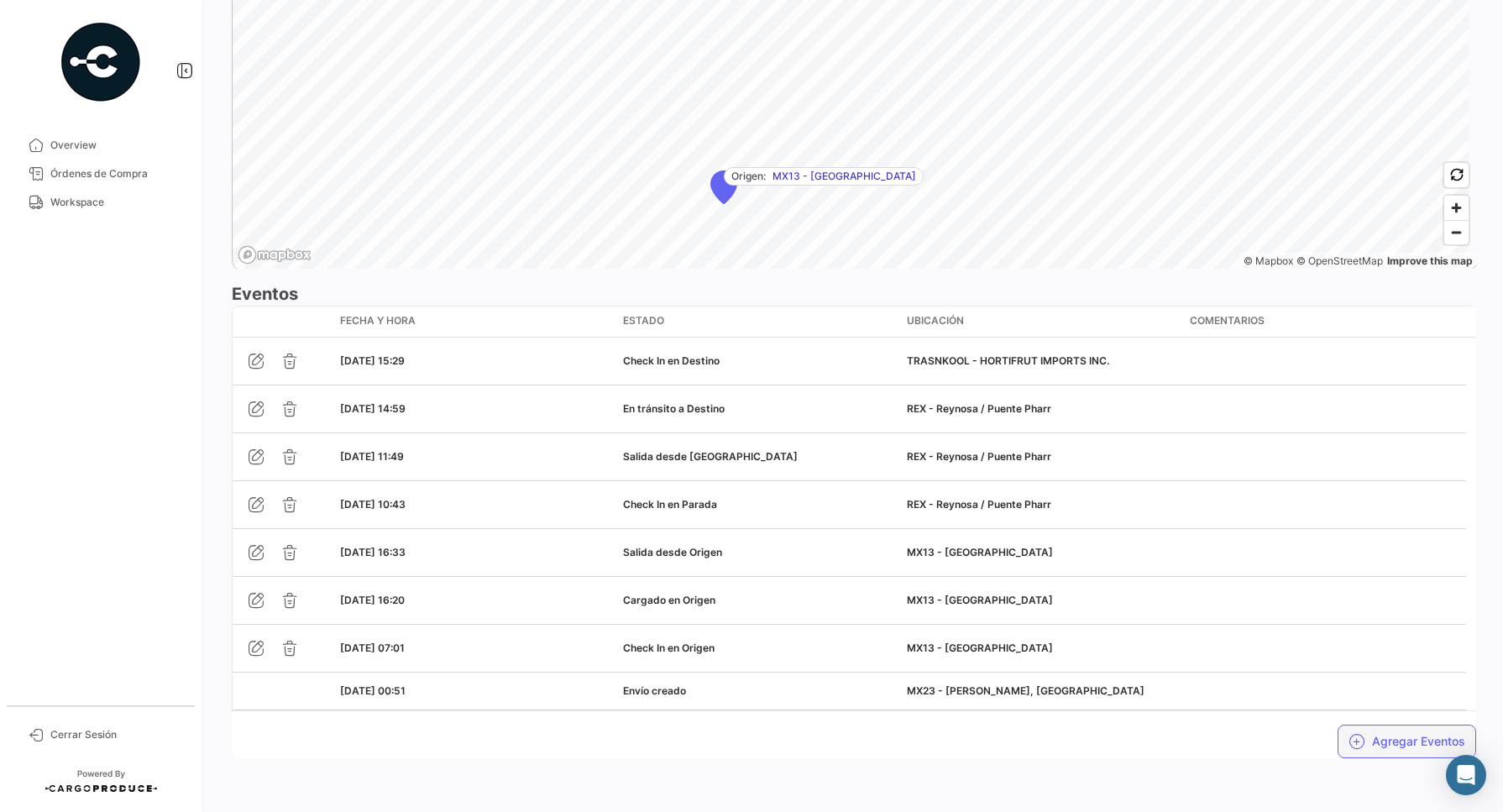
click at [1384, 736] on button "Agregar Eventos" at bounding box center [1407, 741] width 138 height 33
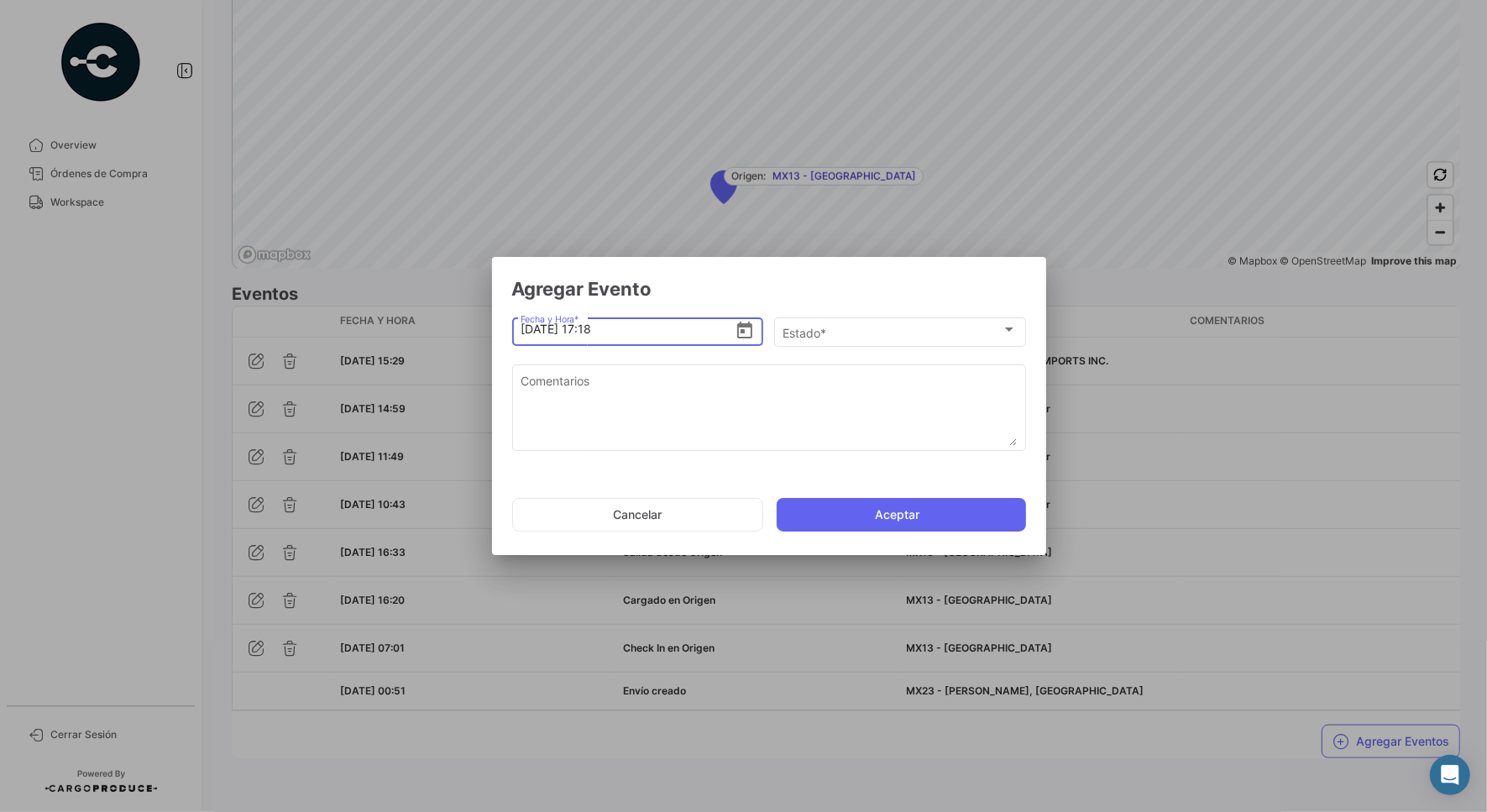
click at [588, 328] on input "[DATE] 17:18" at bounding box center [628, 330] width 214 height 59
click at [603, 328] on input "[DATE] 16:18" at bounding box center [628, 330] width 214 height 59
type input "[DATE] 16:24"
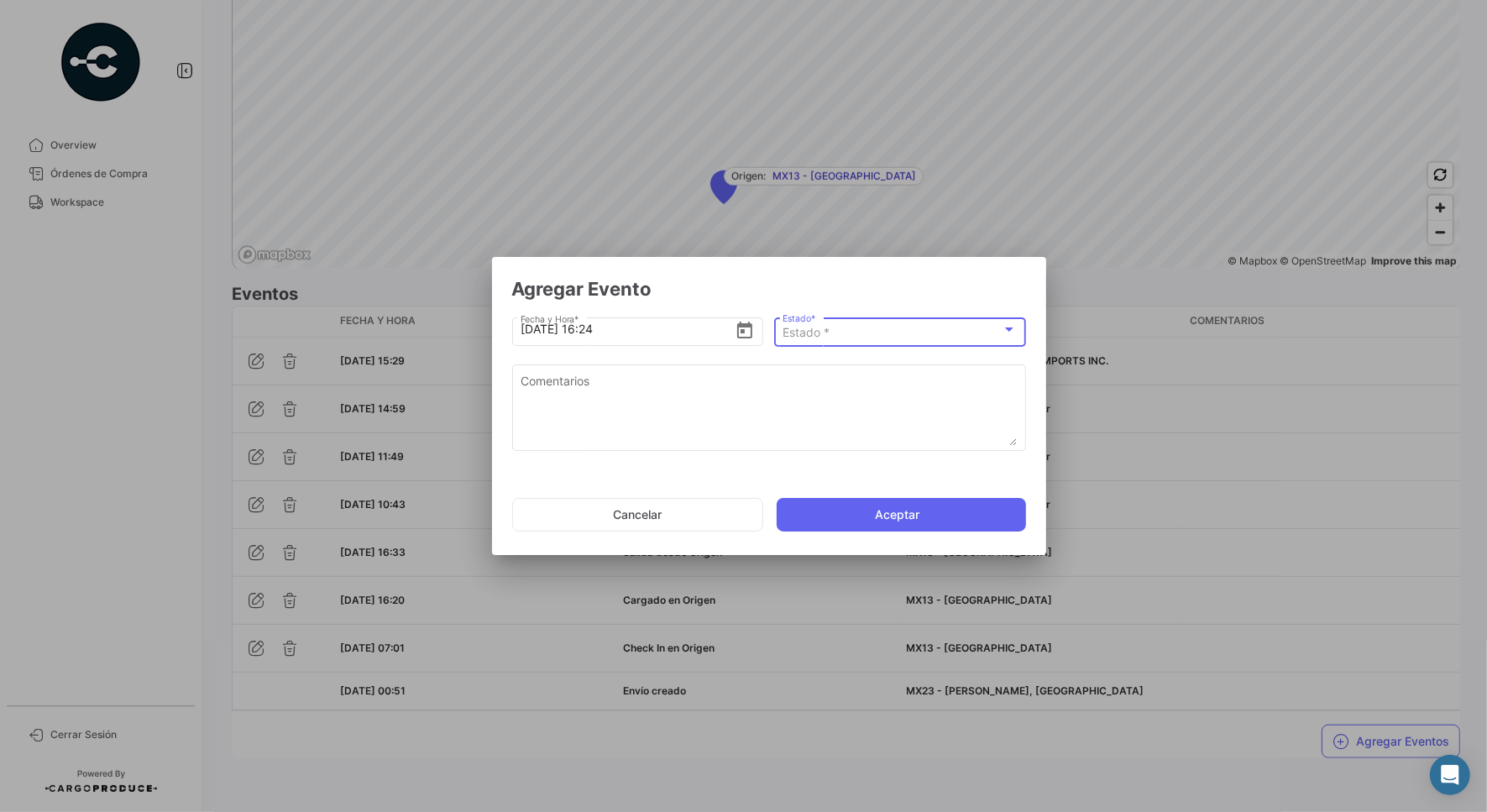
click at [811, 337] on span "Estado *" at bounding box center [806, 331] width 47 height 15
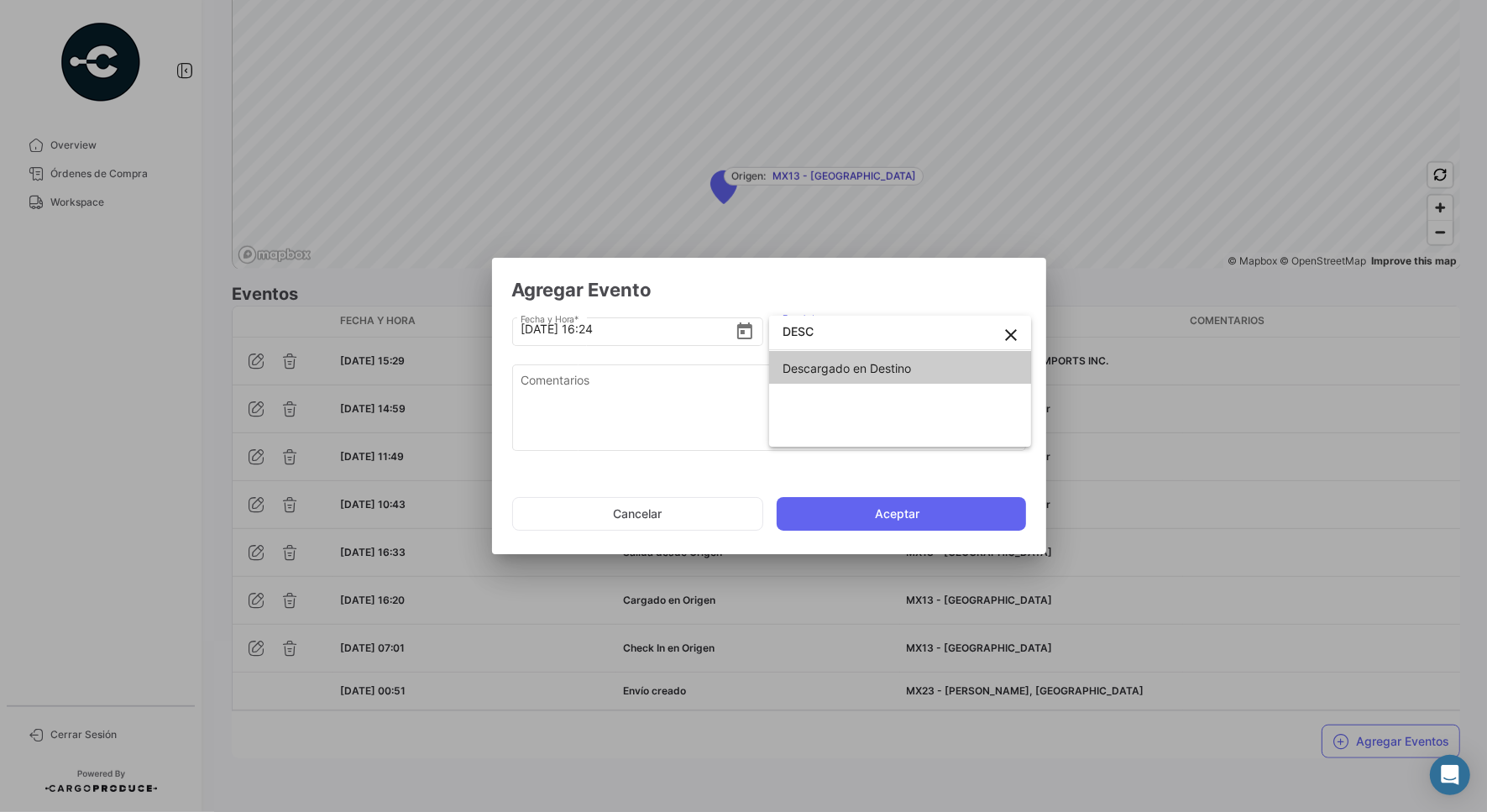
type input "DESC"
click at [834, 371] on span "Descargado en Destino" at bounding box center [846, 368] width 128 height 15
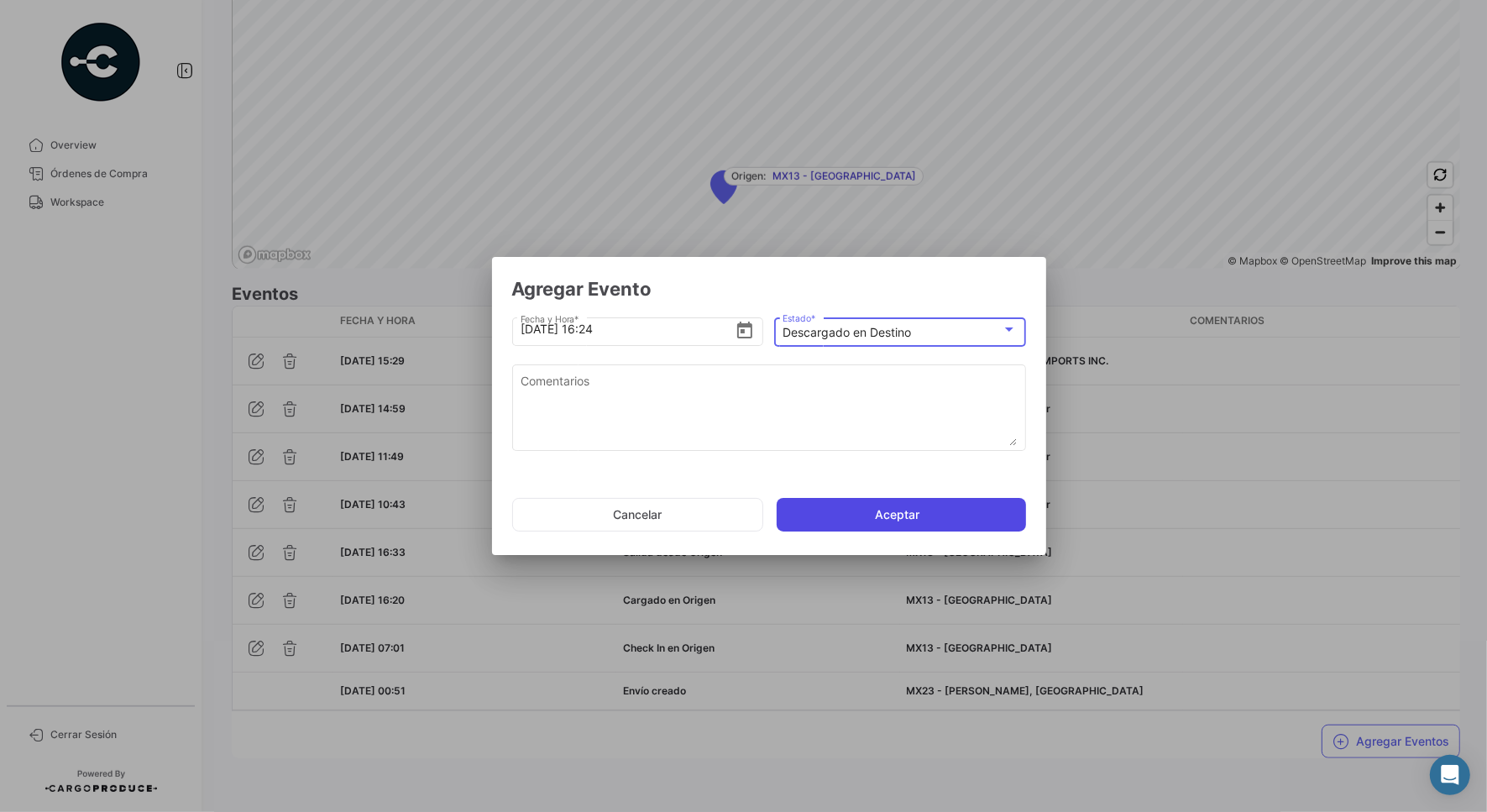
click at [883, 519] on button "Aceptar" at bounding box center [901, 515] width 249 height 33
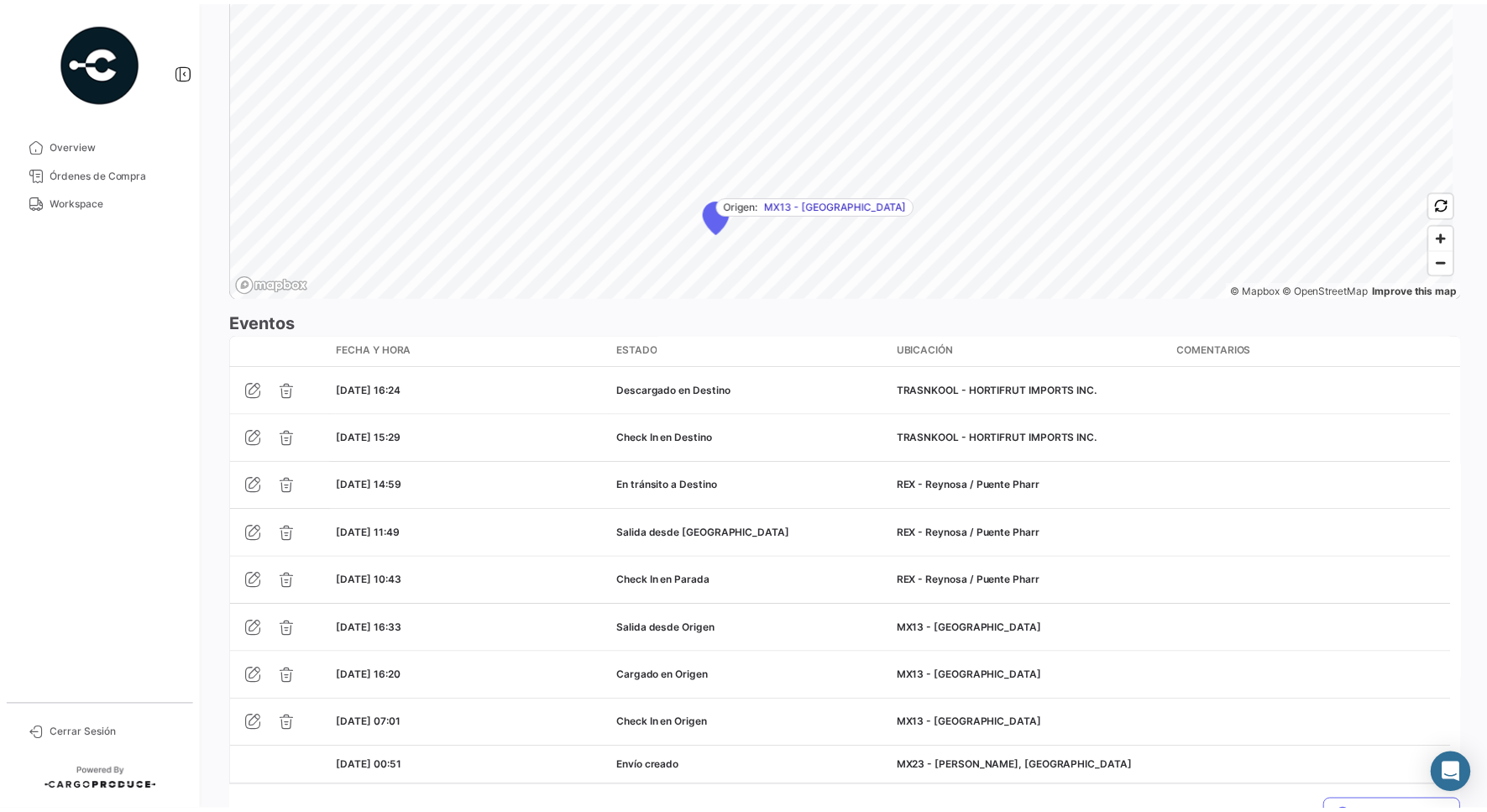
scroll to position [1294, 0]
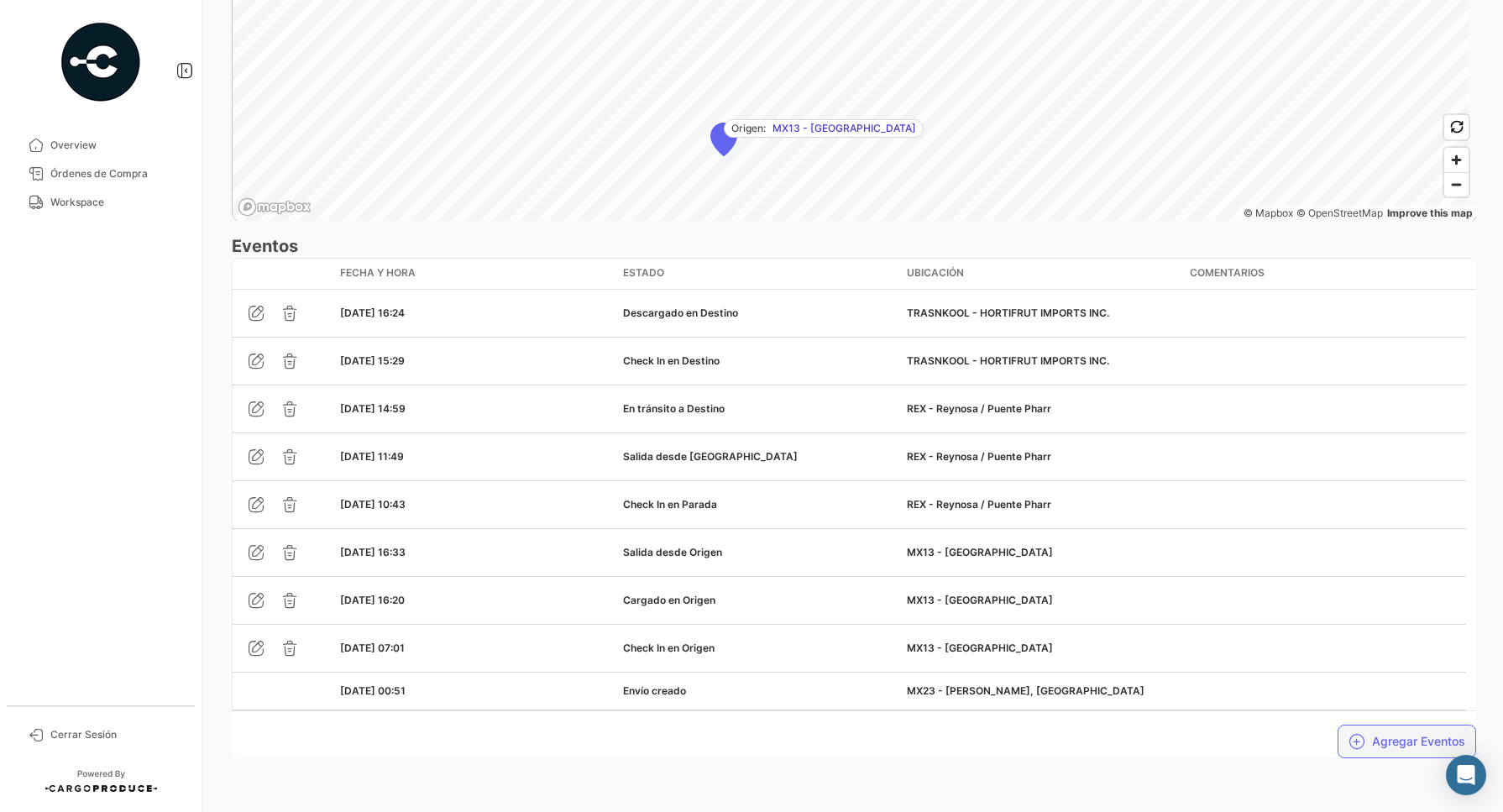
click at [1400, 745] on button "Agregar Eventos" at bounding box center [1407, 741] width 138 height 33
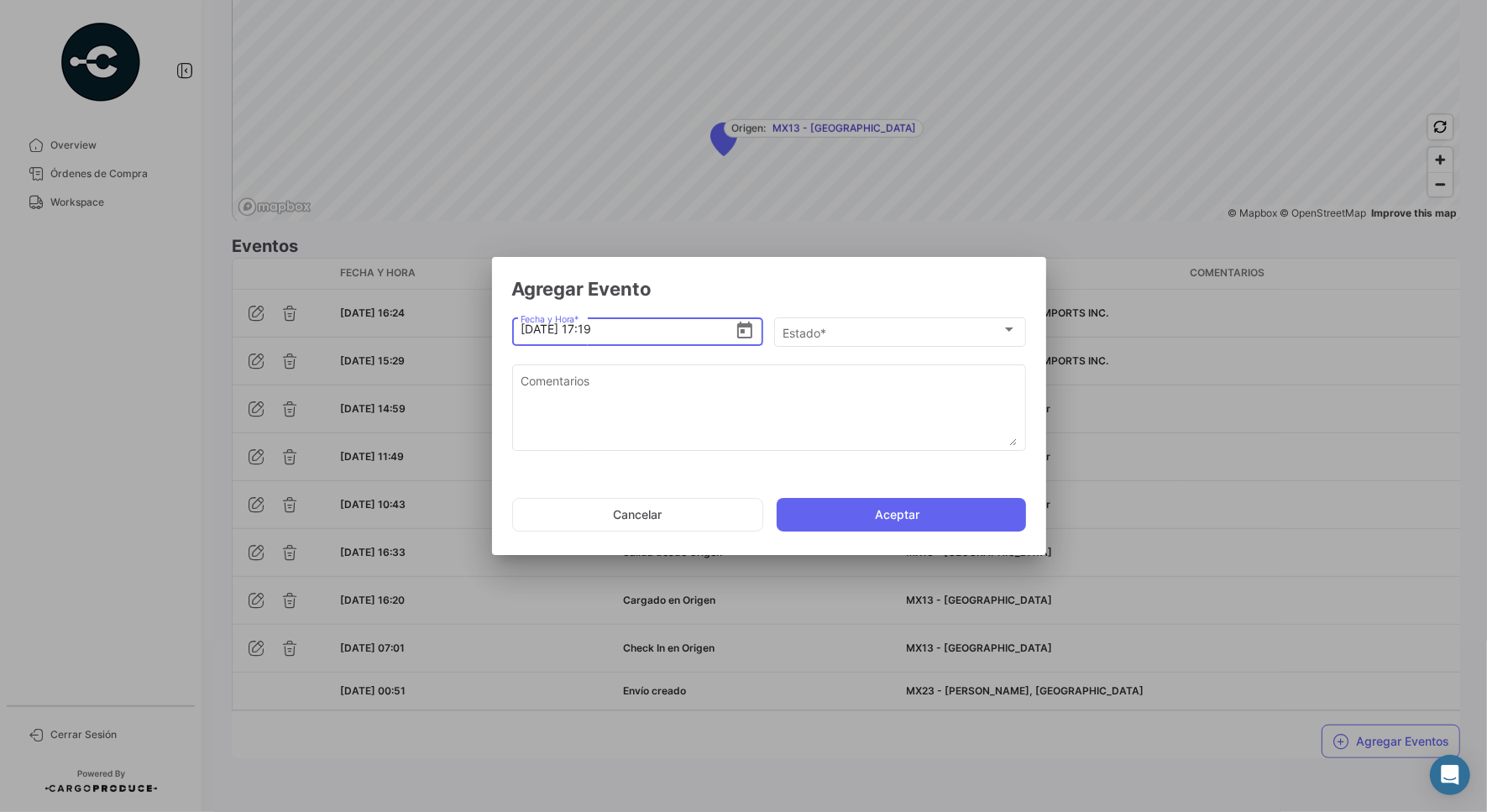
click at [590, 324] on input "[DATE] 17:19" at bounding box center [628, 330] width 214 height 59
click at [609, 334] on input "[DATE] 16:19" at bounding box center [628, 330] width 214 height 59
type input "[DATE] 16:29"
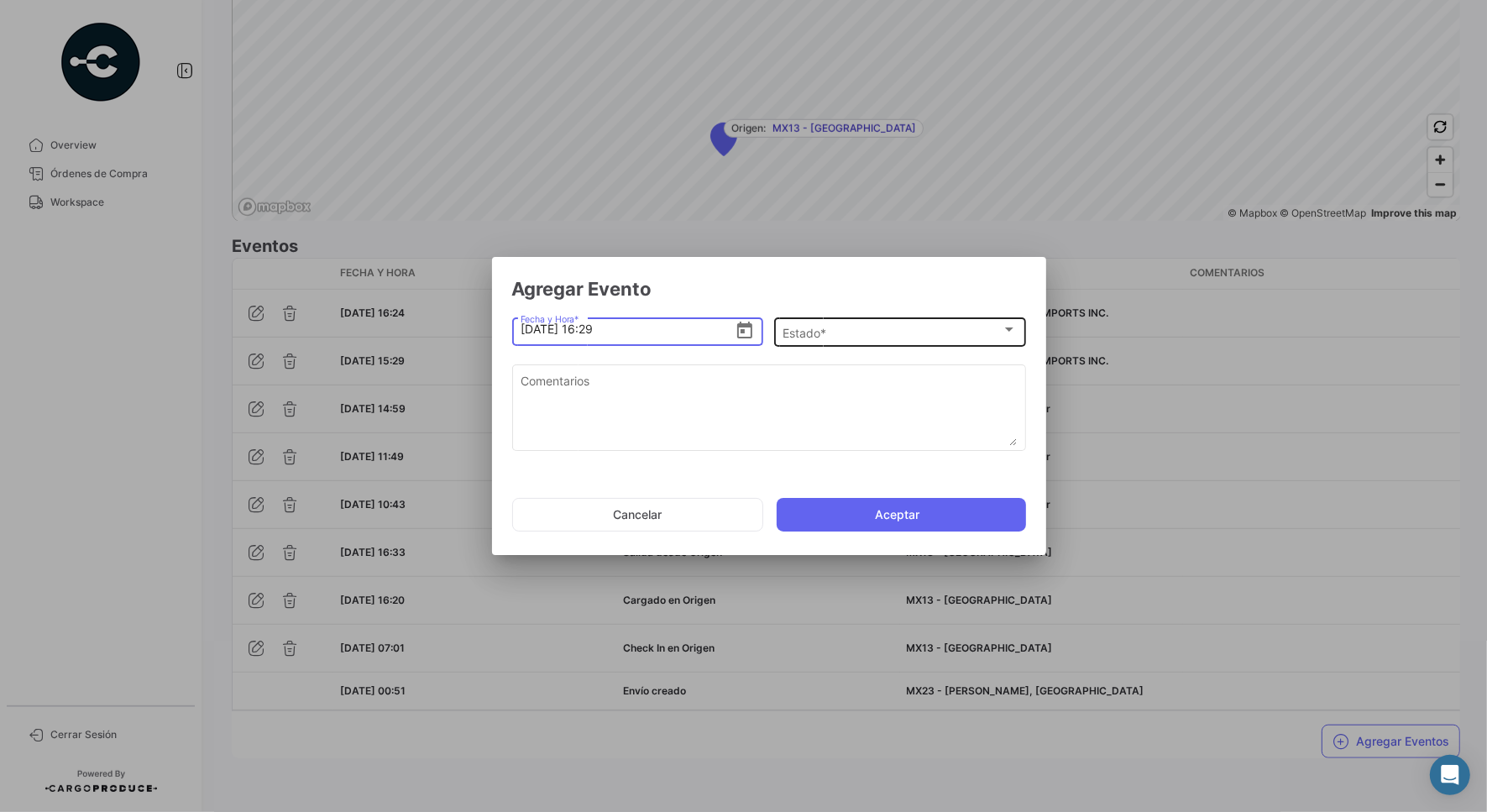
click at [821, 336] on span "Estado *" at bounding box center [892, 332] width 219 height 15
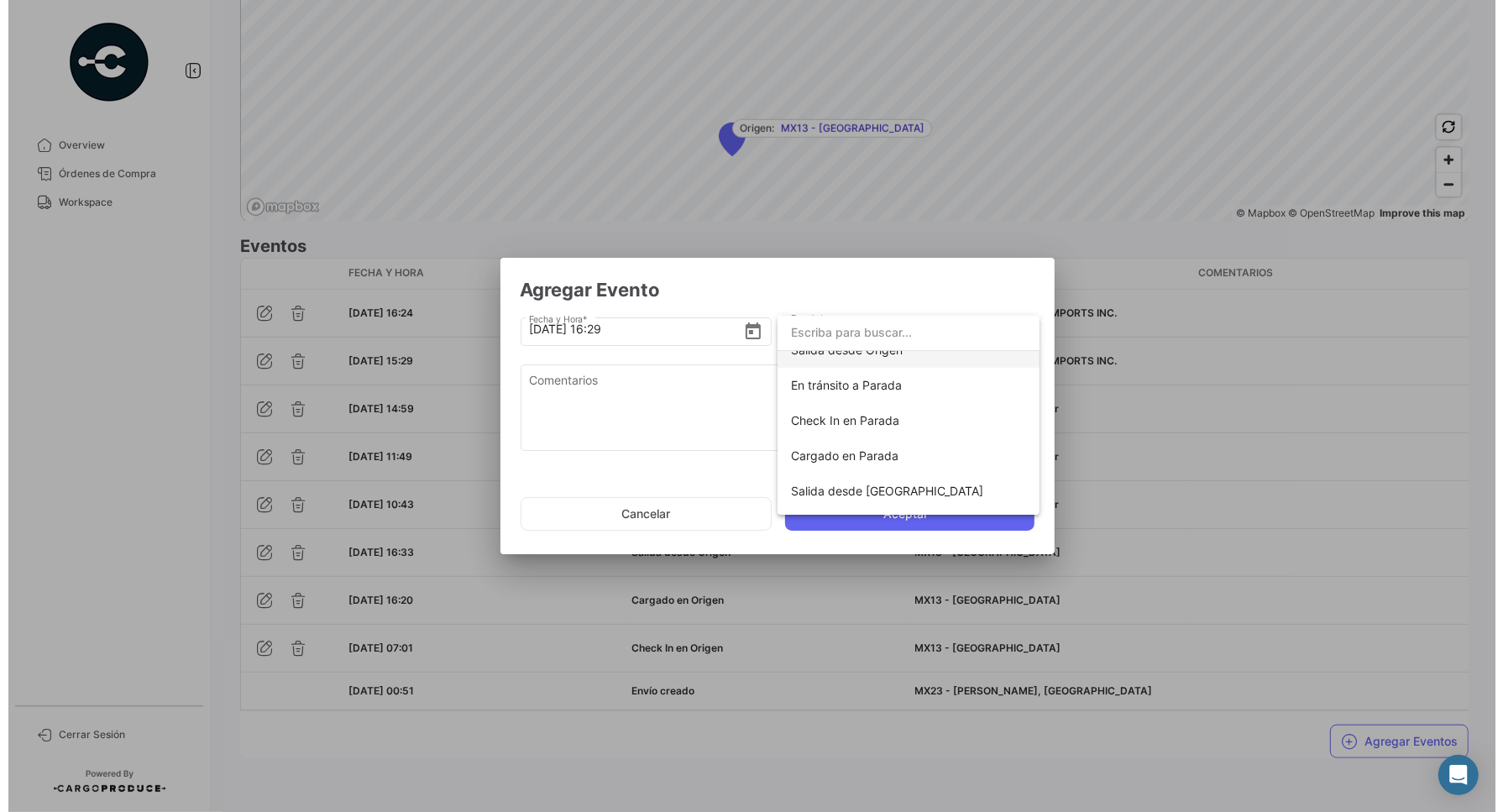
scroll to position [295, 0]
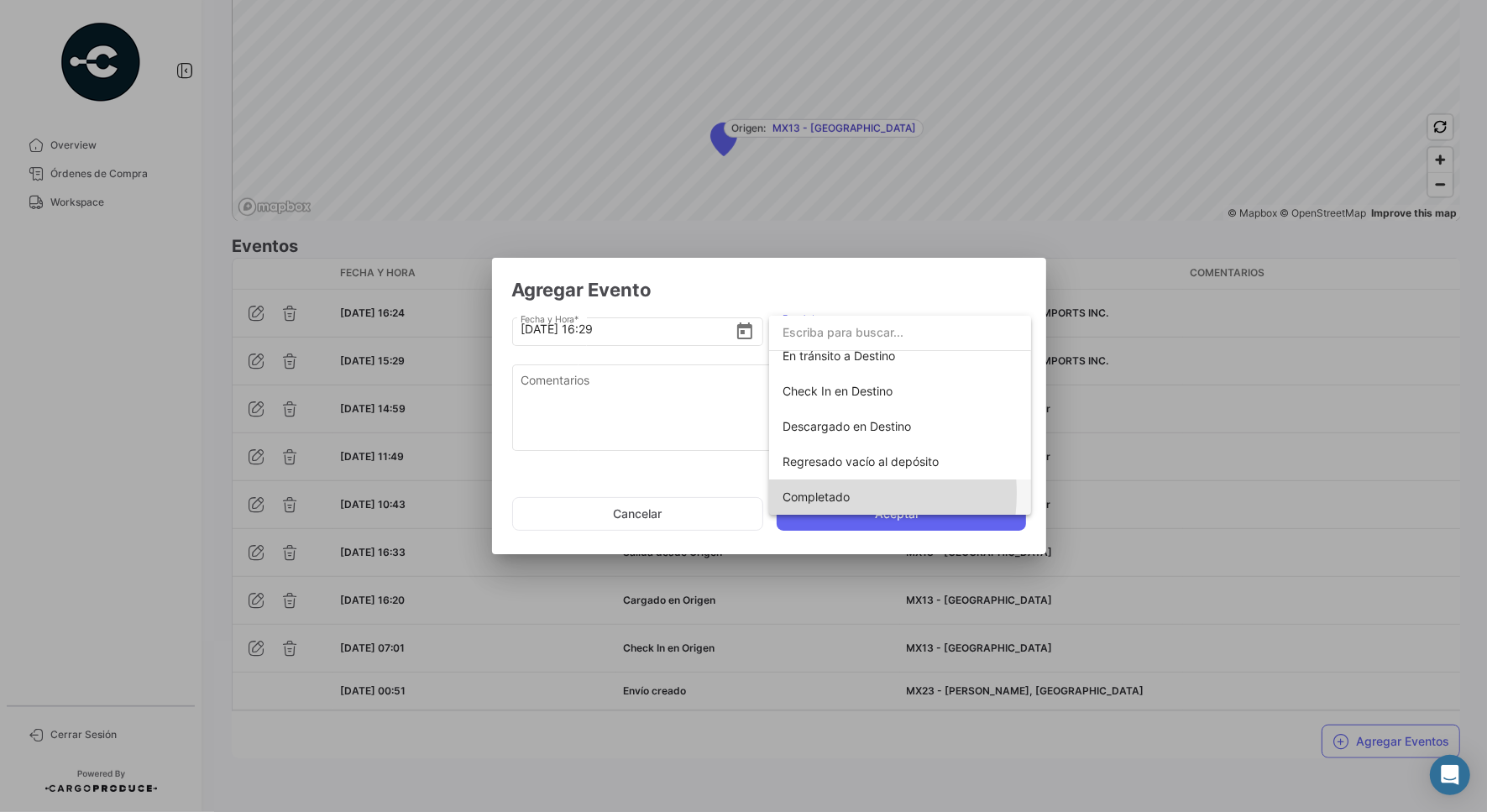
click at [833, 493] on span "Completado" at bounding box center [816, 496] width 67 height 15
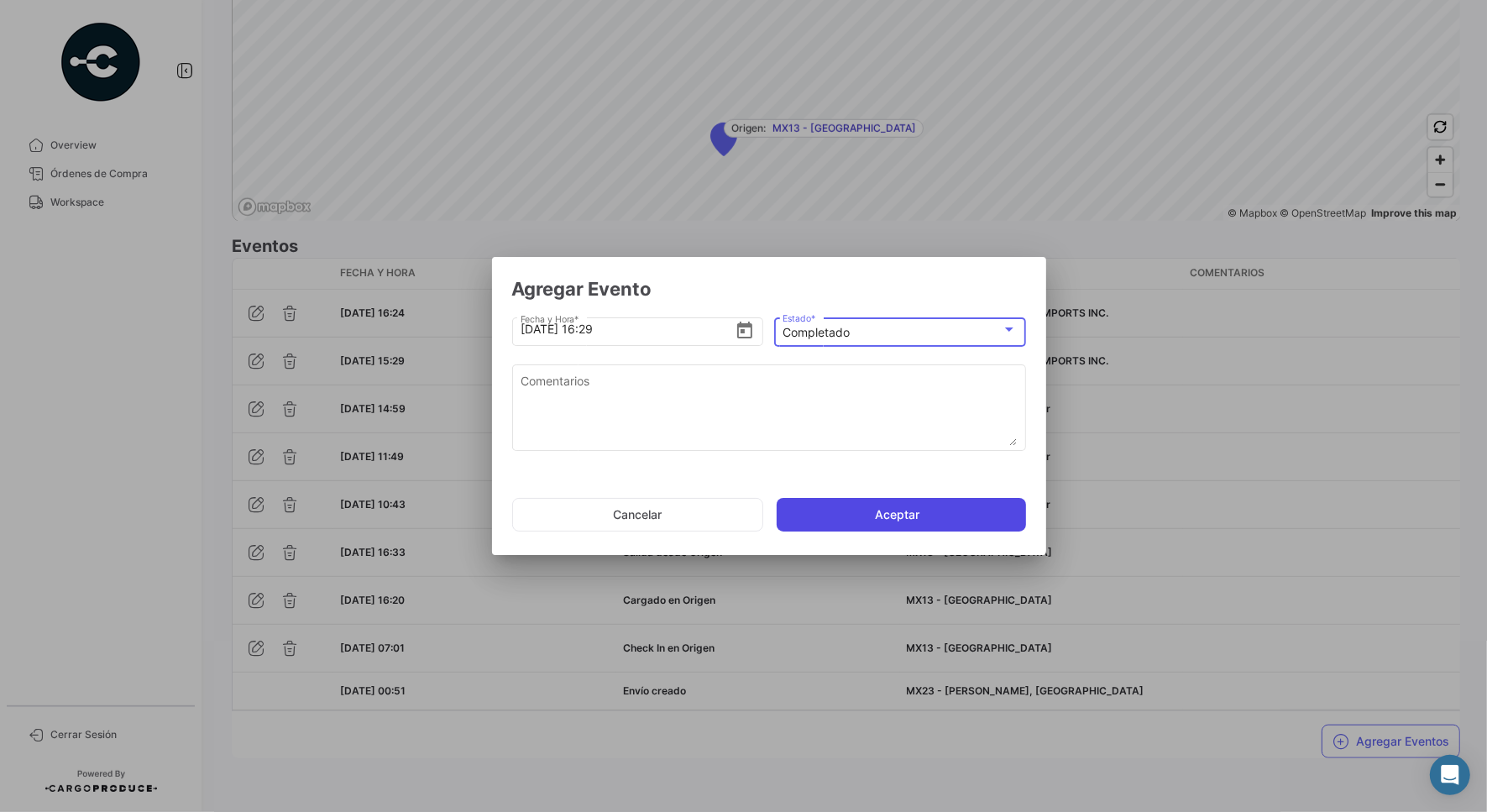
click at [838, 512] on button "Aceptar" at bounding box center [901, 515] width 249 height 33
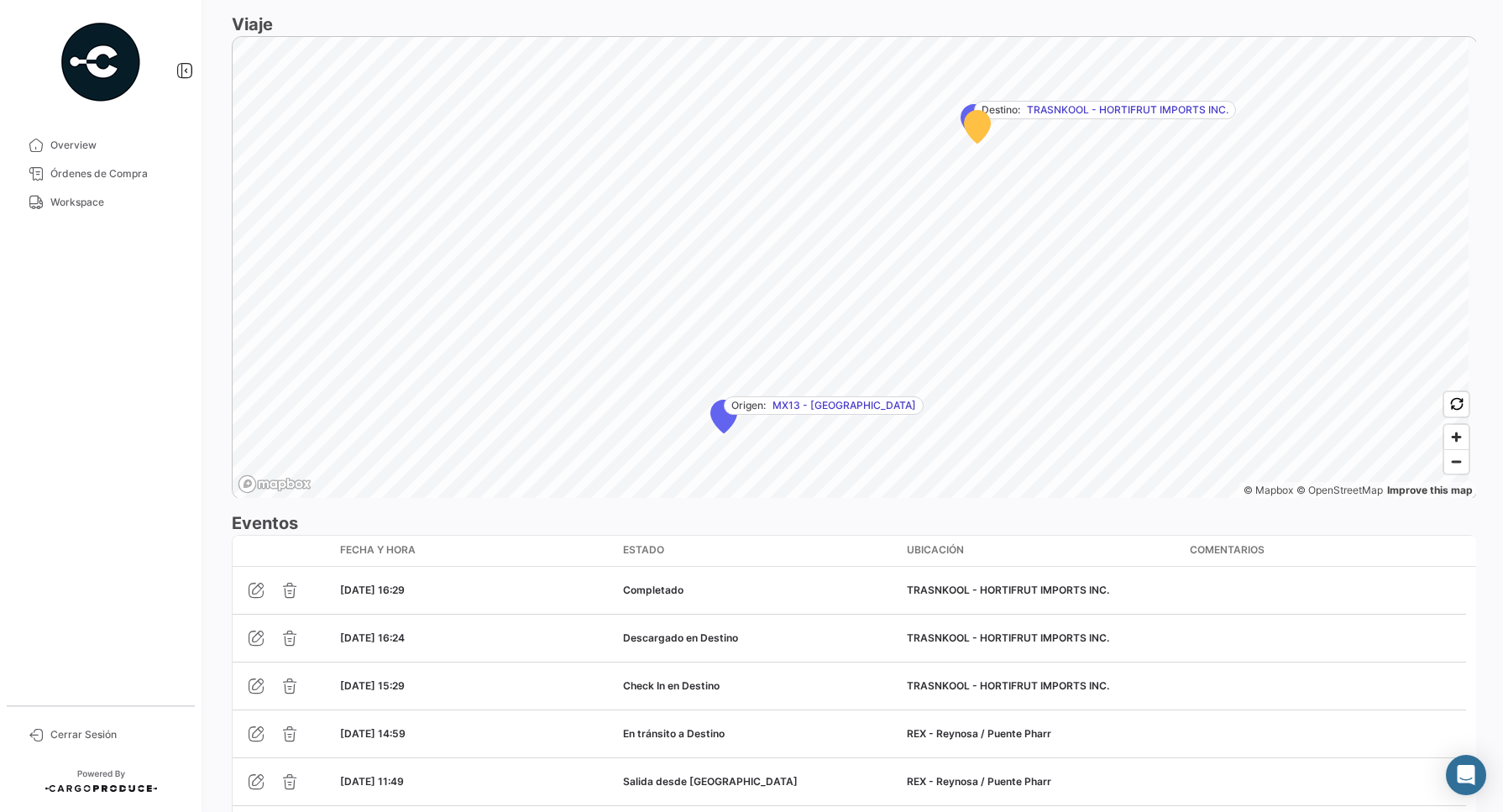
scroll to position [1375, 0]
